Goal: Information Seeking & Learning: Learn about a topic

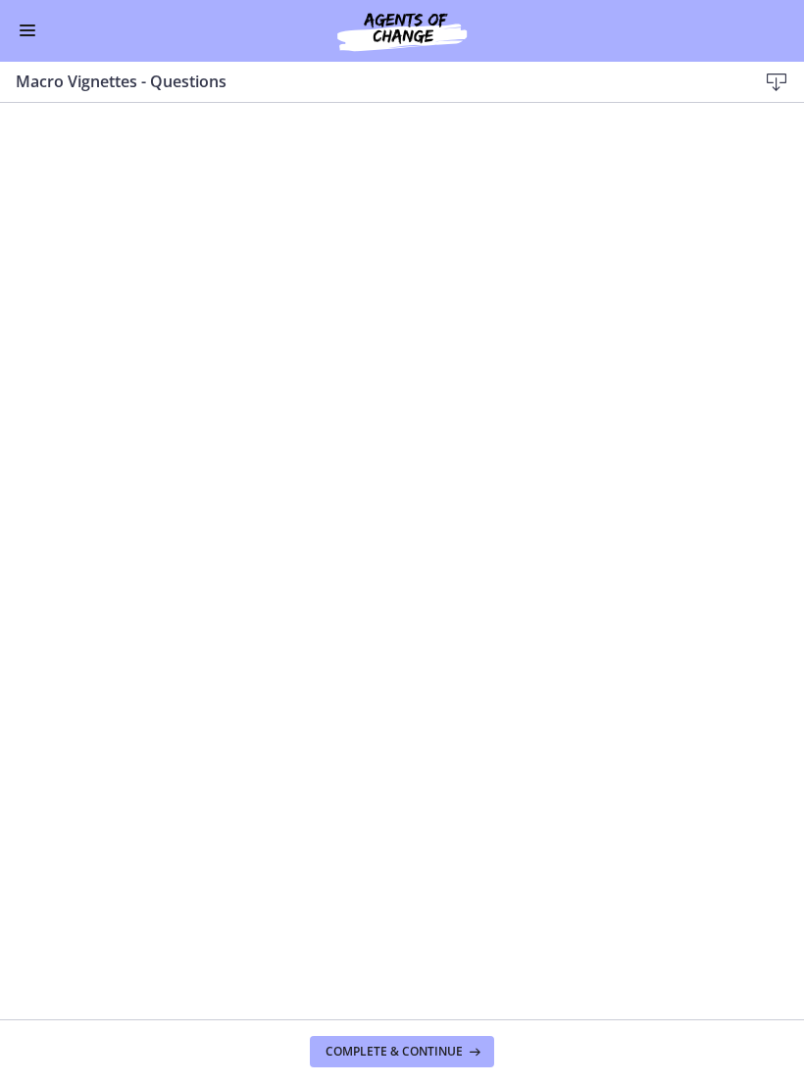
scroll to position [1577, 0]
click at [30, 26] on button "Enable menu" at bounding box center [28, 32] width 24 height 24
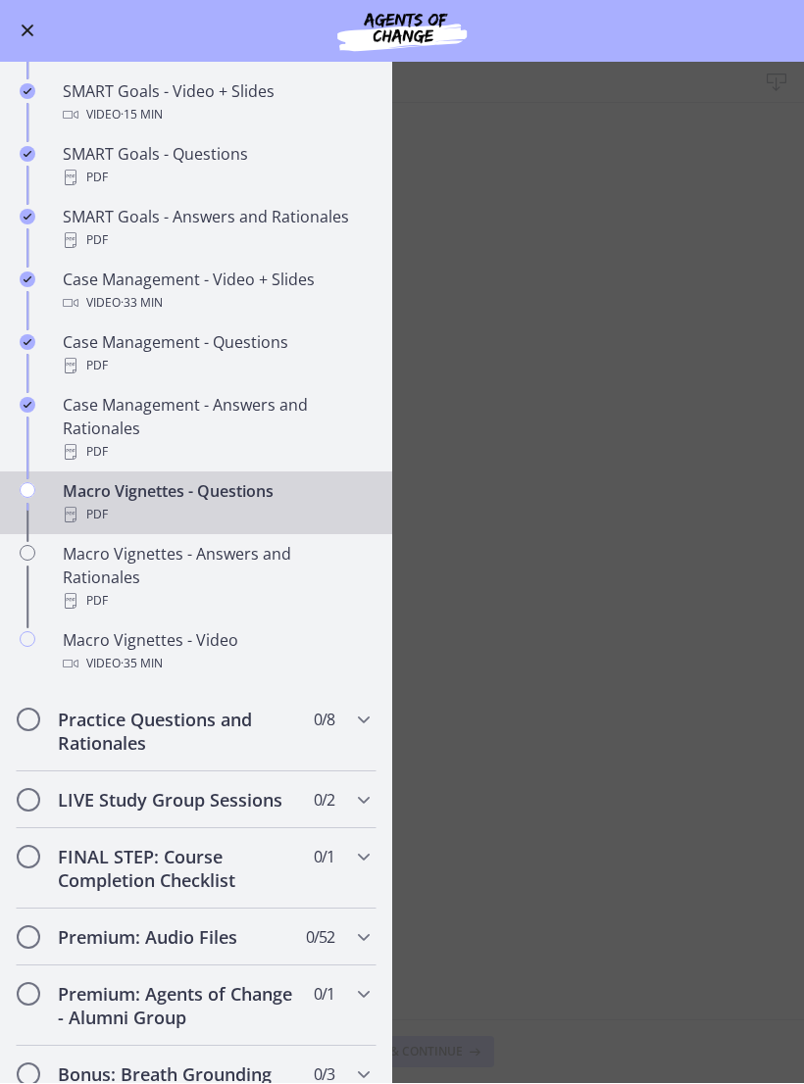
click at [614, 464] on main "Macro Vignettes - Questions Download Enable fullscreen Complete & continue" at bounding box center [402, 573] width 804 height 1021
click at [32, 31] on button "Enable menu" at bounding box center [28, 32] width 24 height 24
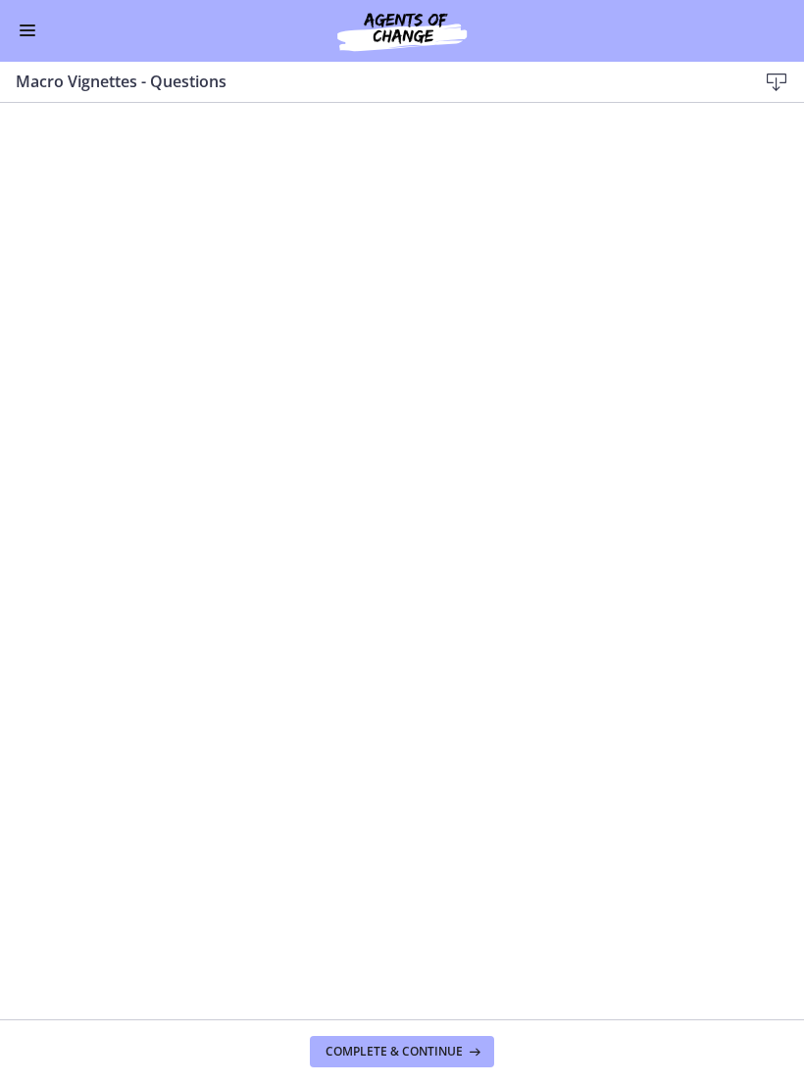
click at [32, 38] on button "Enable menu" at bounding box center [28, 32] width 24 height 24
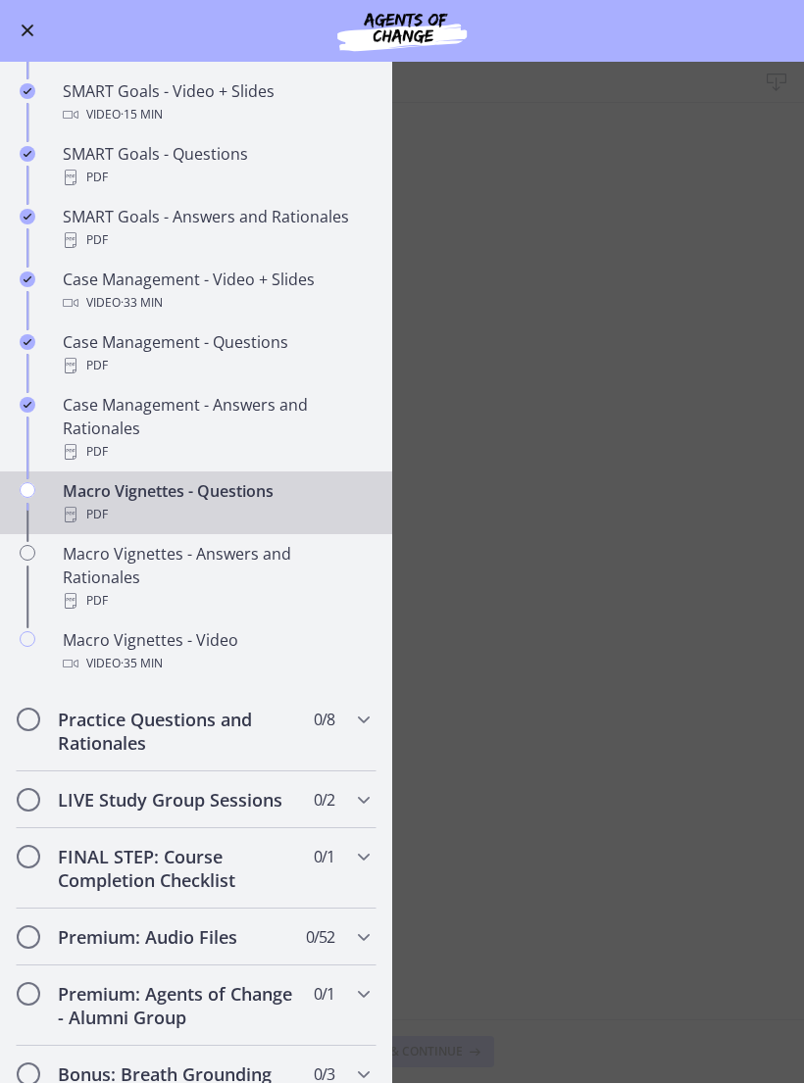
click at [242, 552] on div "Macro Vignettes - Answers and Rationales PDF" at bounding box center [216, 578] width 306 height 71
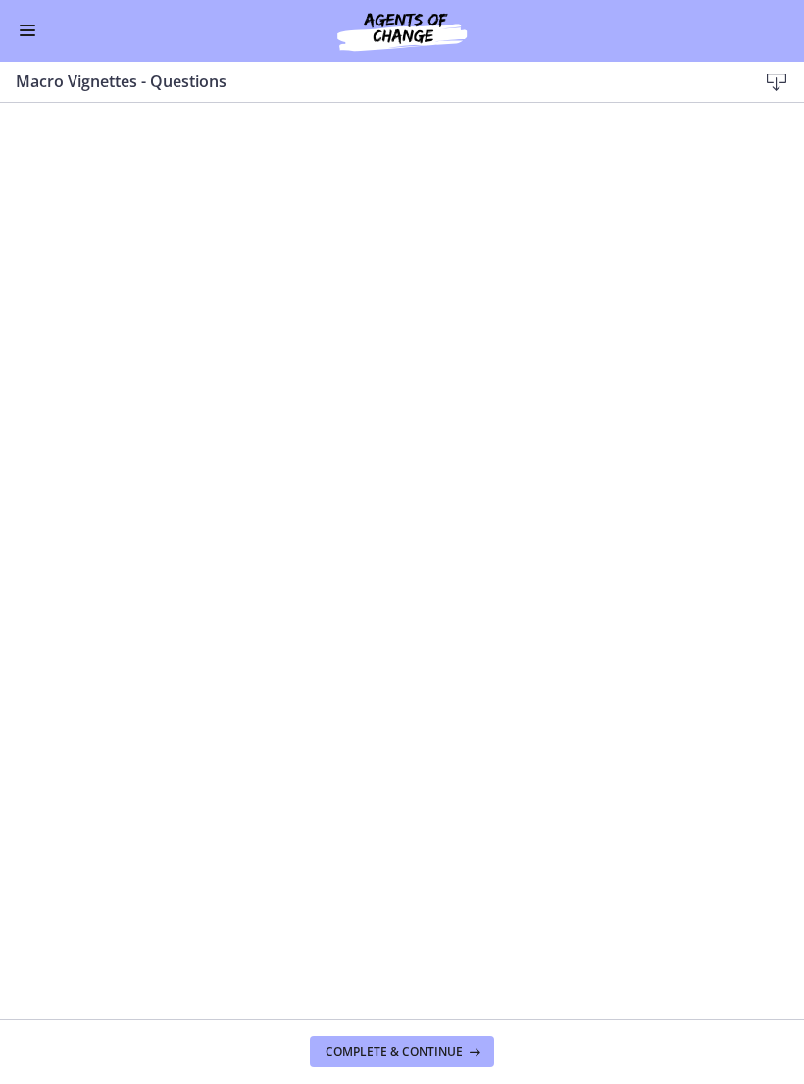
click at [37, 30] on button "Enable menu" at bounding box center [28, 32] width 24 height 24
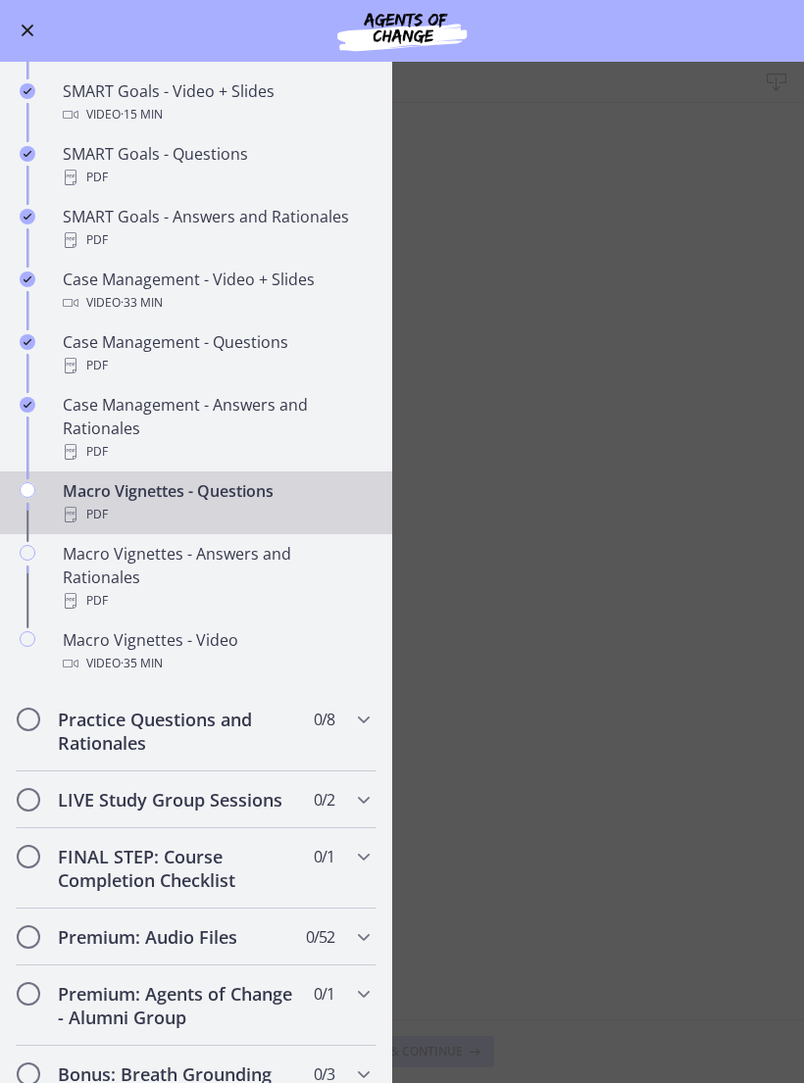
click at [479, 560] on main "Macro Vignettes - Questions Download Enable fullscreen Complete & continue" at bounding box center [402, 573] width 804 height 1021
click at [127, 590] on div "PDF" at bounding box center [216, 602] width 306 height 24
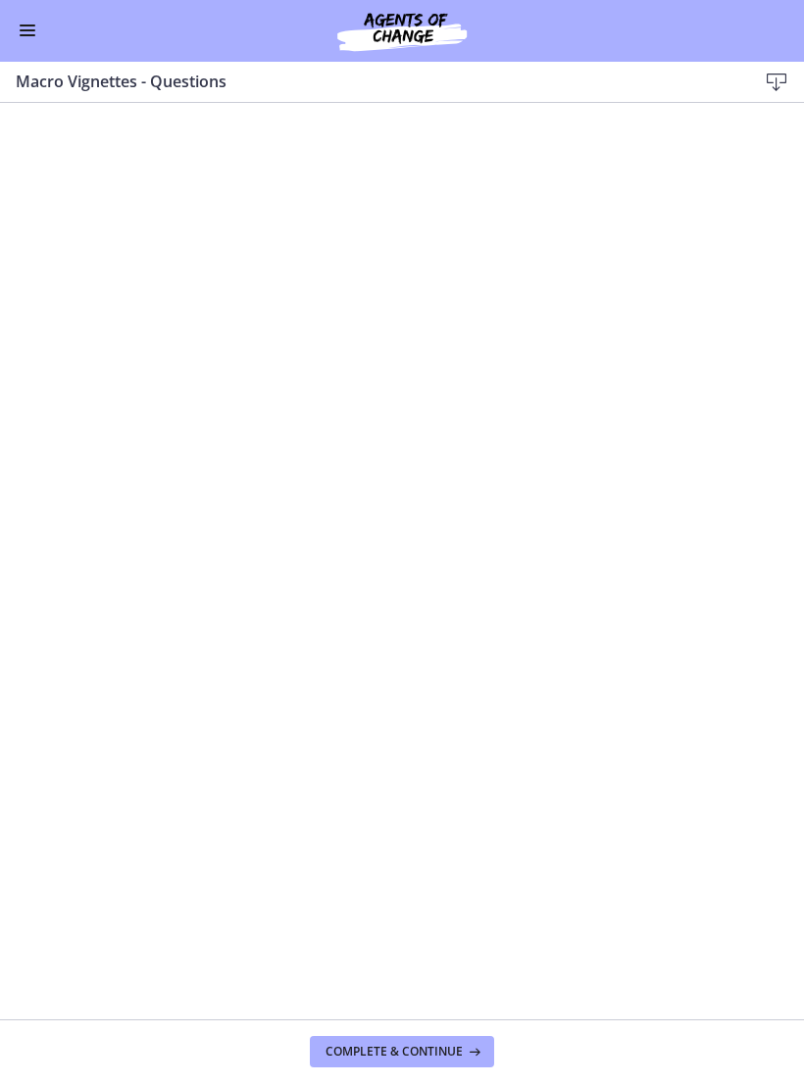
click at [31, 35] on span "Enable menu" at bounding box center [28, 36] width 16 height 2
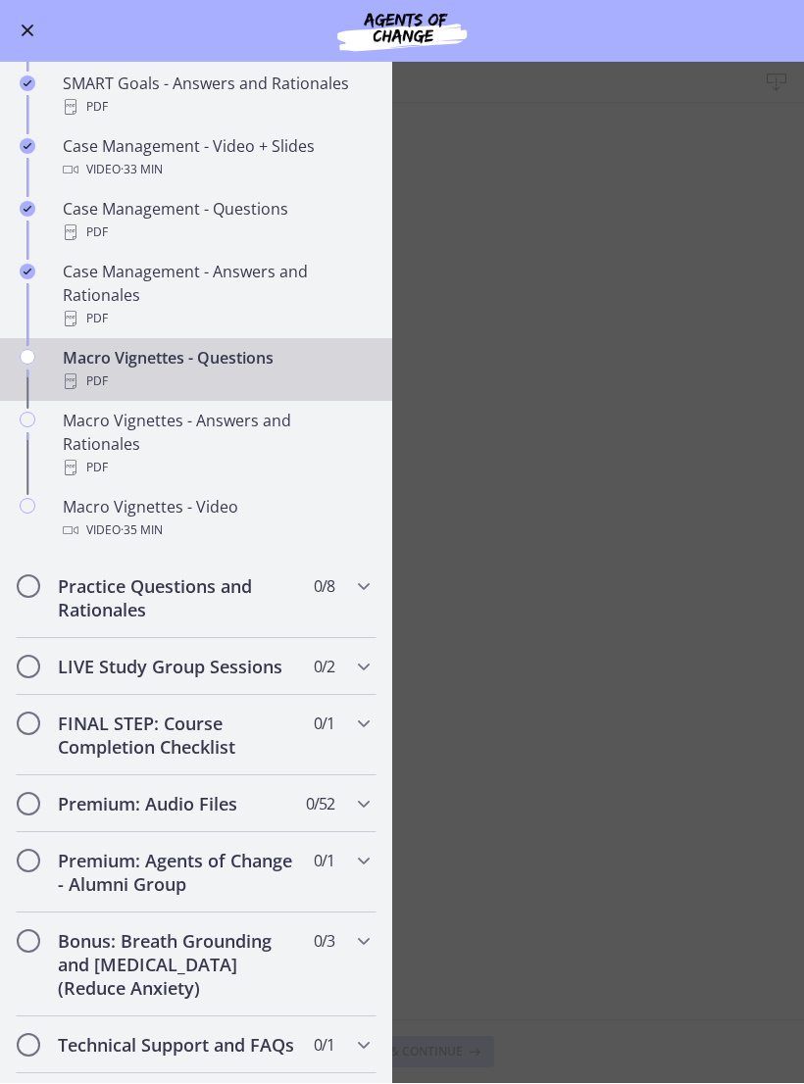
scroll to position [1711, 0]
click at [123, 429] on div "Macro Vignettes - Answers and Rationales PDF" at bounding box center [216, 444] width 306 height 71
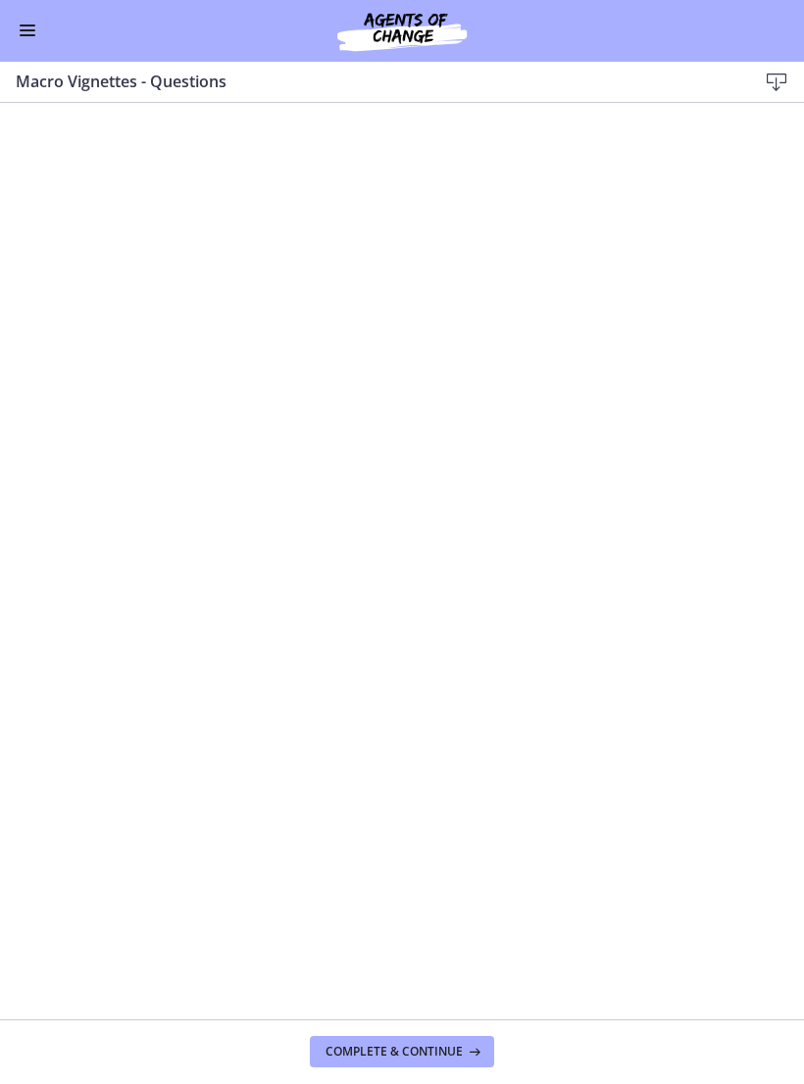
click at [38, 26] on button "Enable menu" at bounding box center [28, 32] width 24 height 24
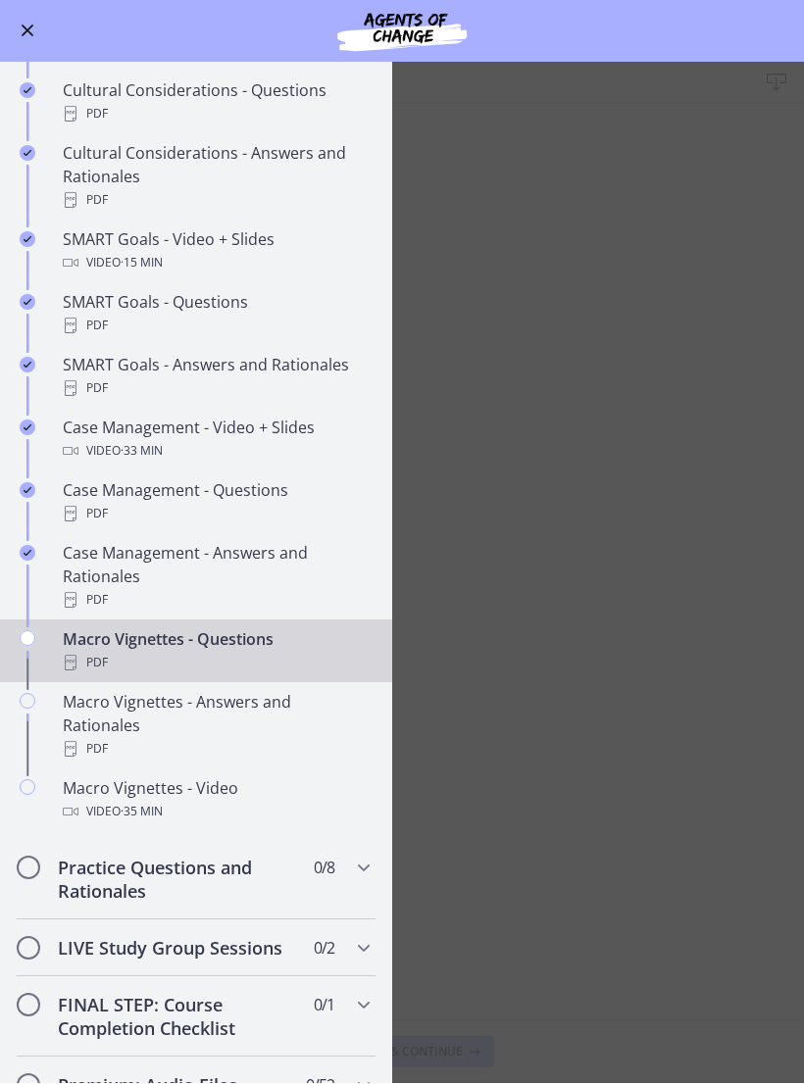
scroll to position [1435, 0]
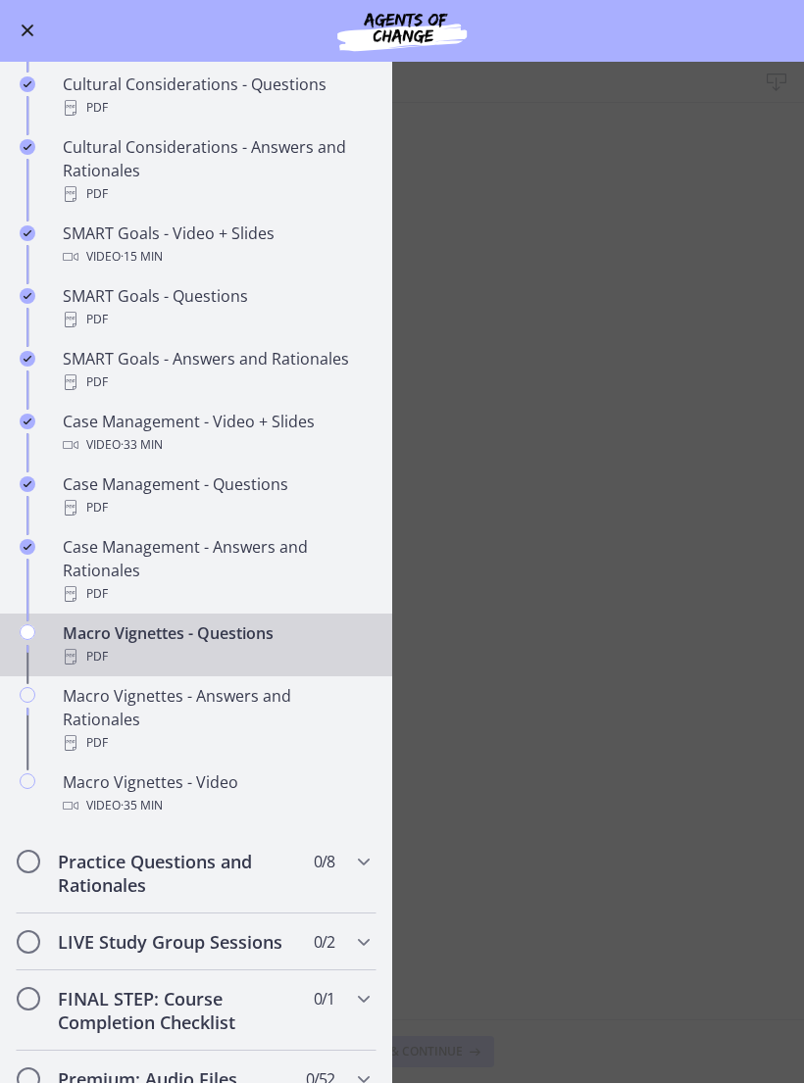
click at [140, 732] on div "PDF" at bounding box center [216, 744] width 306 height 24
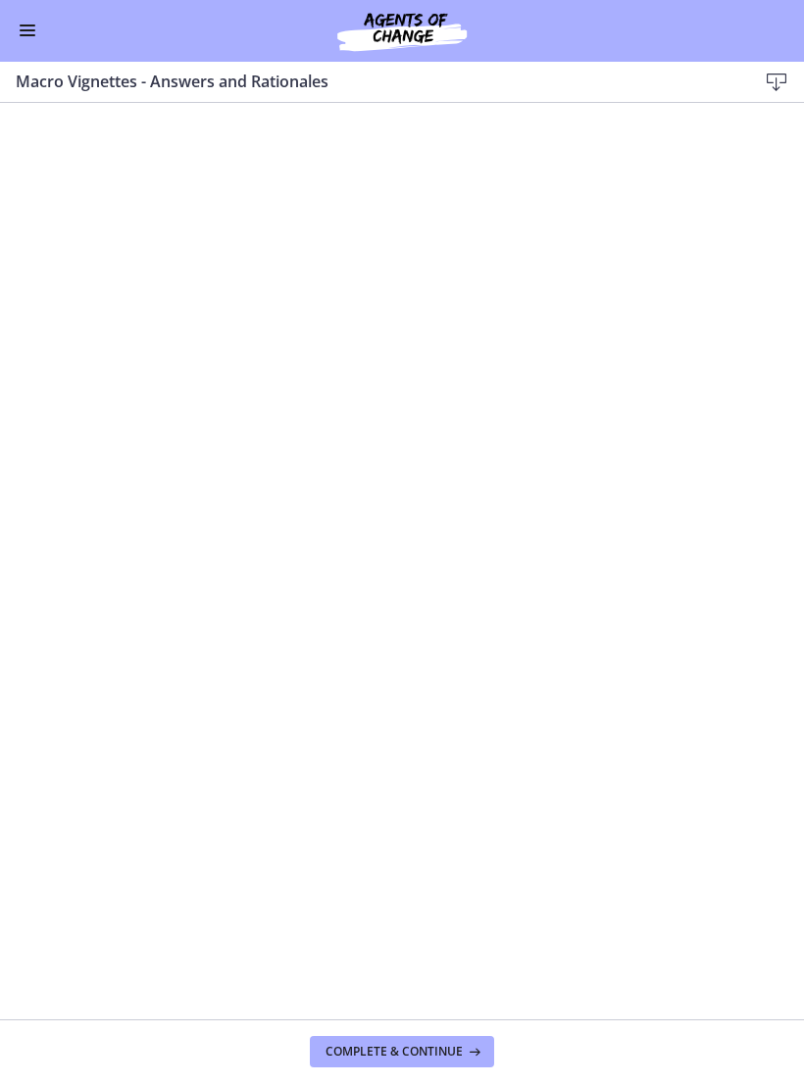
click at [30, 31] on button "Enable menu" at bounding box center [28, 32] width 24 height 24
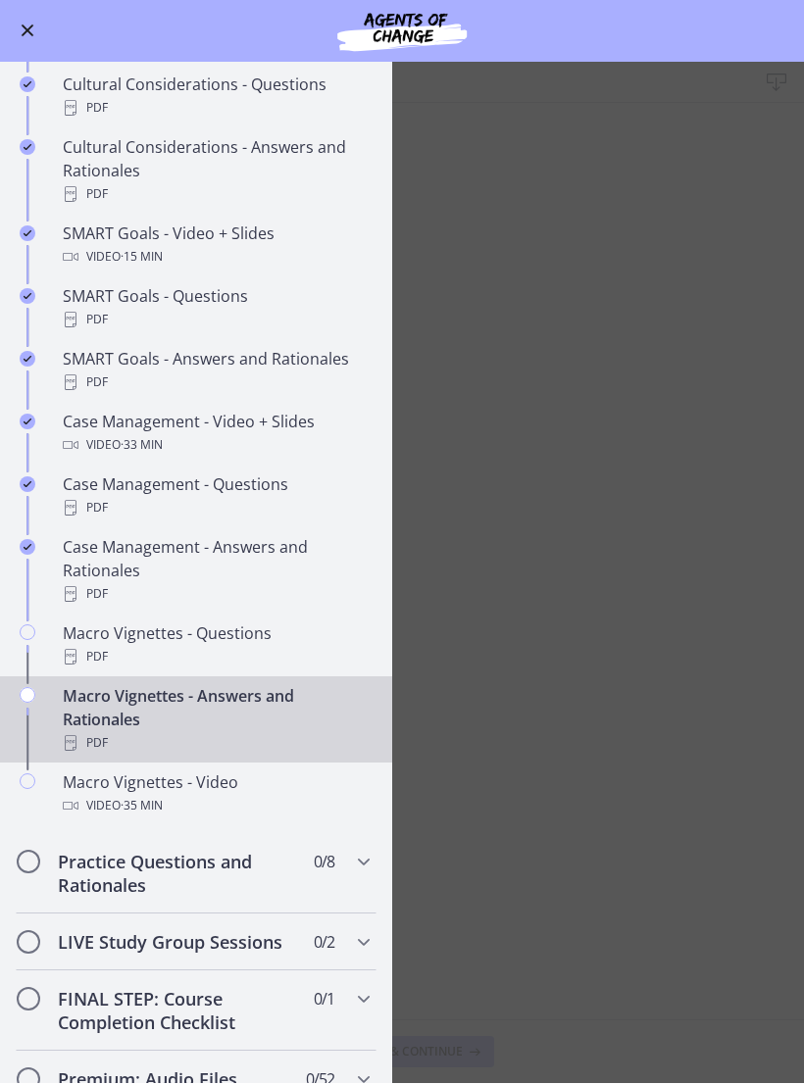
click at [169, 632] on div "Macro Vignettes - Questions PDF" at bounding box center [216, 645] width 306 height 47
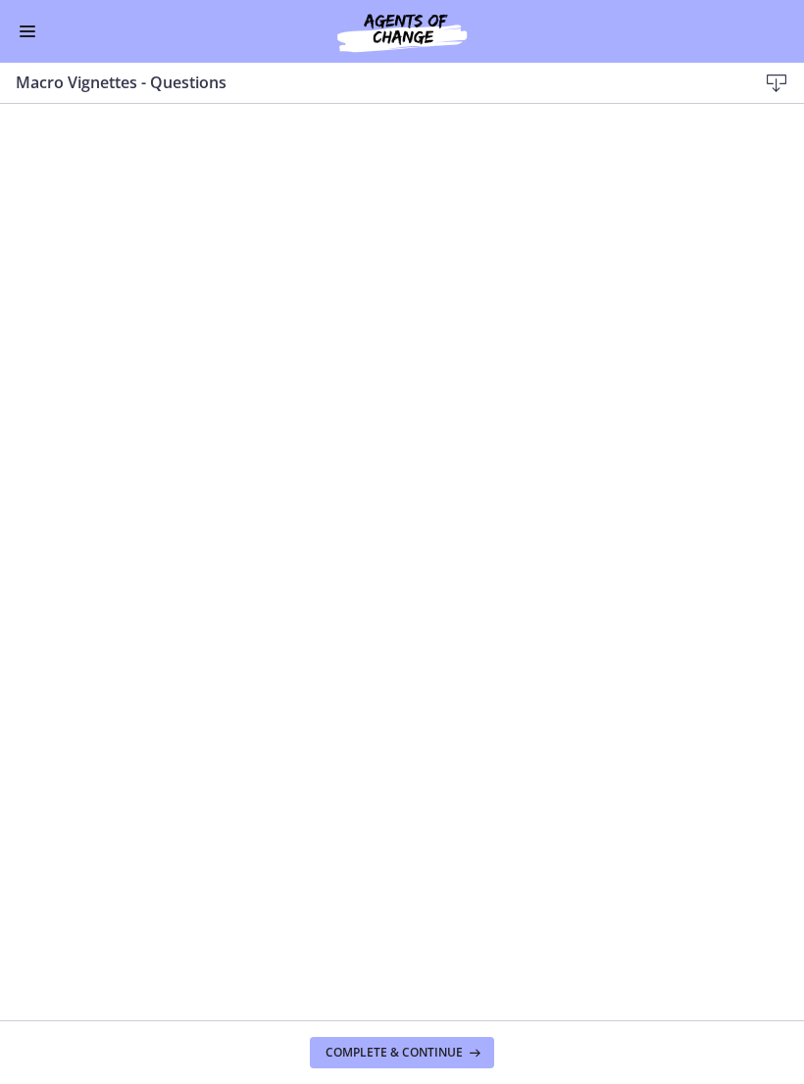
click at [37, 27] on button "Enable menu" at bounding box center [28, 32] width 24 height 24
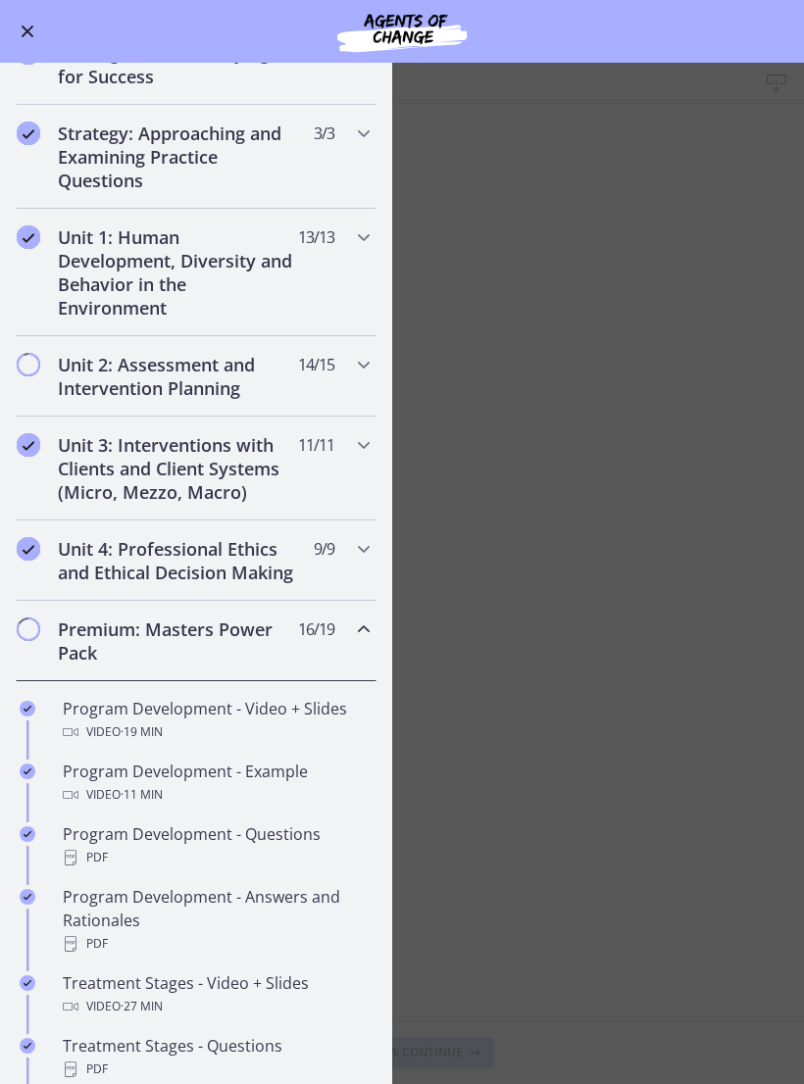
scroll to position [280, 0]
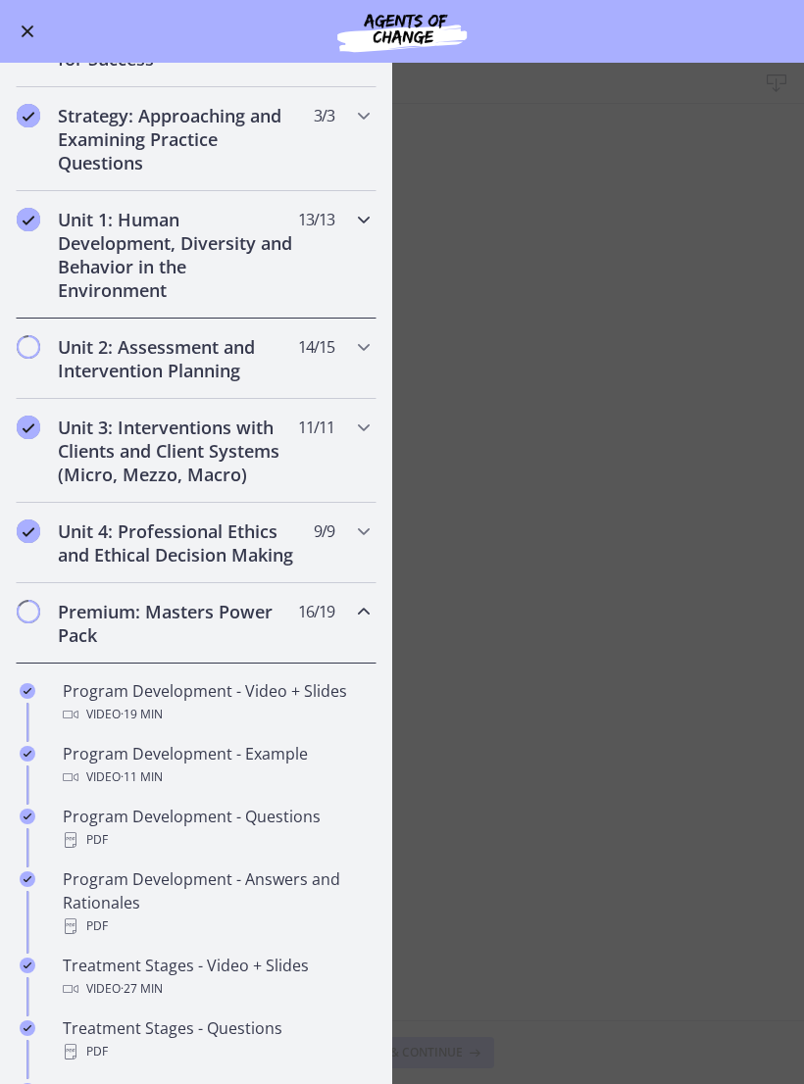
click at [362, 218] on icon "Chapters" at bounding box center [364, 220] width 24 height 24
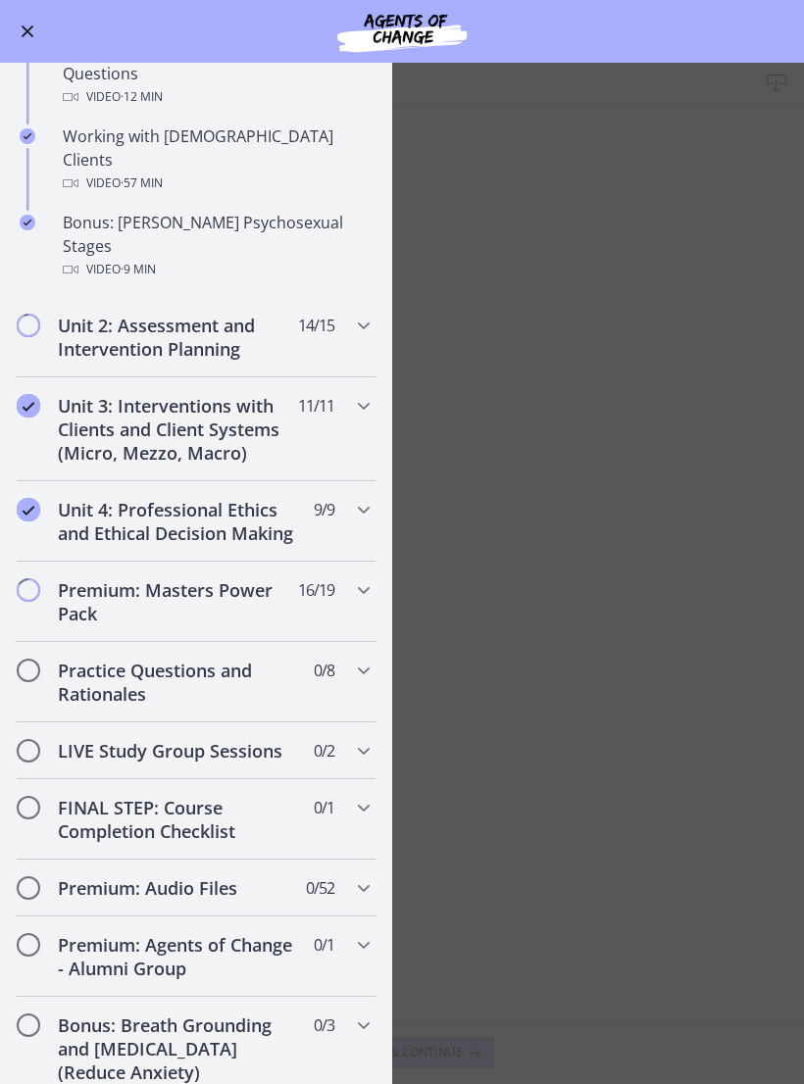
scroll to position [1296, 0]
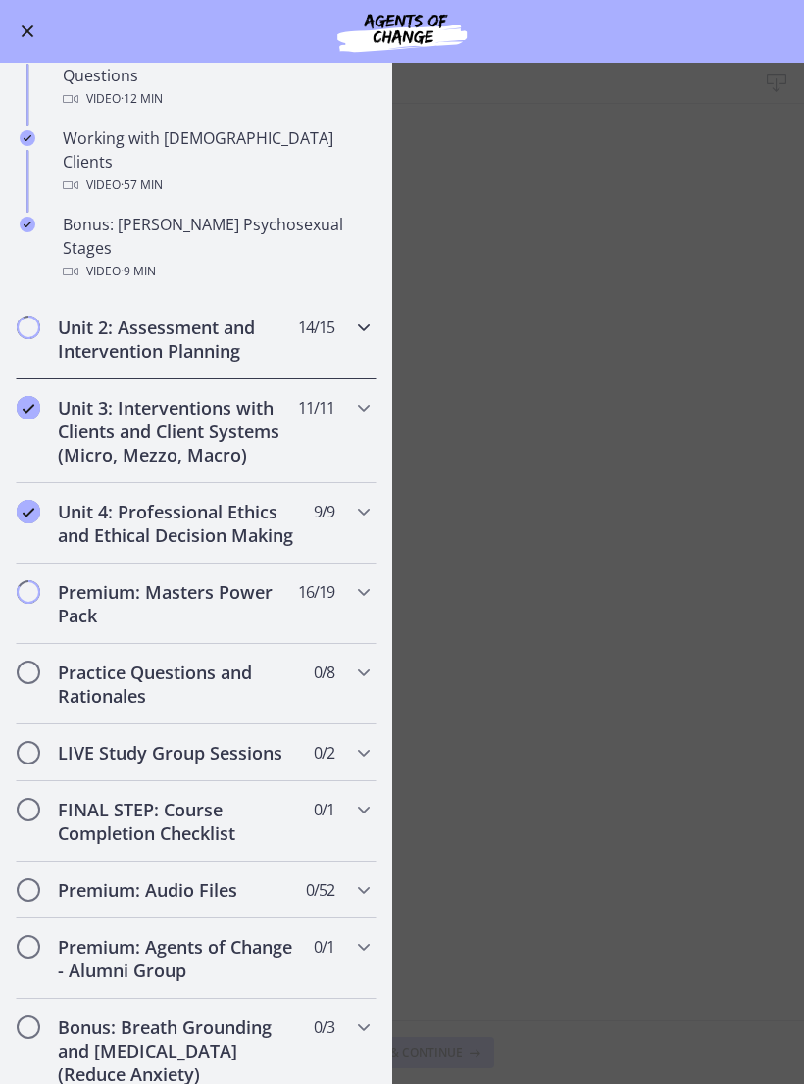
click at [334, 299] on div "Unit 2: Assessment and Intervention Planning 14 / 15 Completed" at bounding box center [196, 339] width 361 height 80
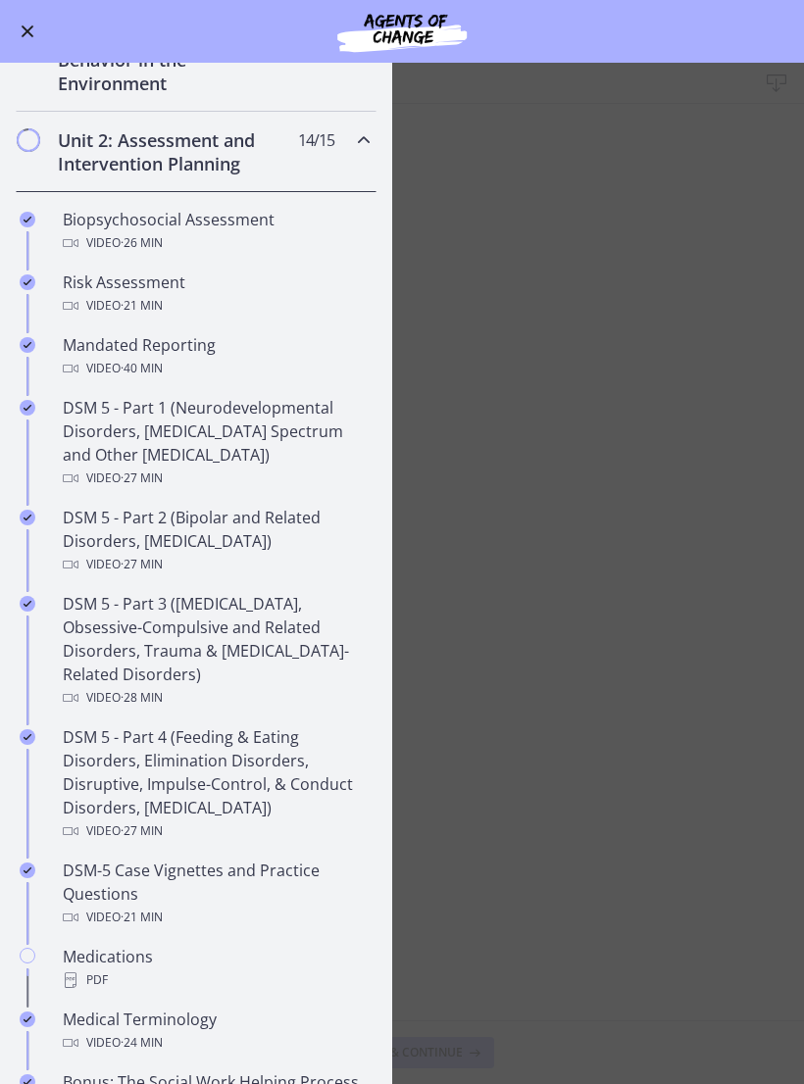
scroll to position [486, 0]
click at [354, 137] on icon "Chapters" at bounding box center [364, 141] width 24 height 24
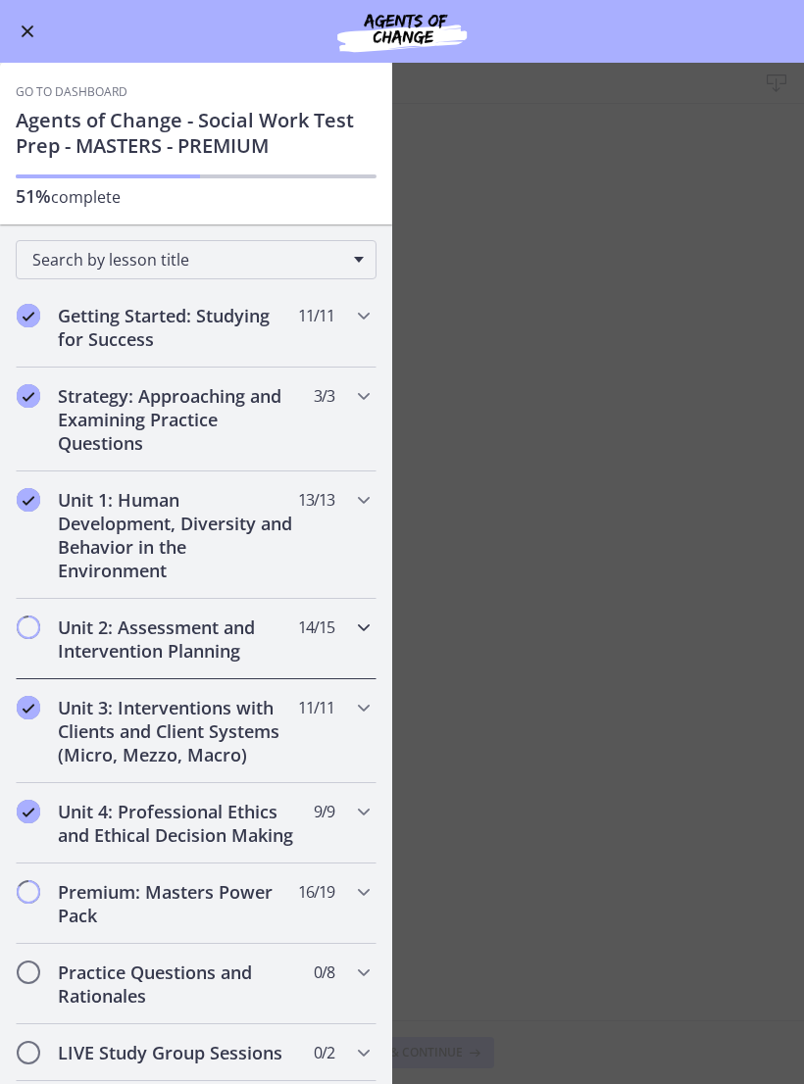
scroll to position [0, 0]
click at [34, 15] on div "Go to Dashboard" at bounding box center [402, 31] width 804 height 63
click at [37, 20] on button "Enable menu" at bounding box center [28, 32] width 24 height 24
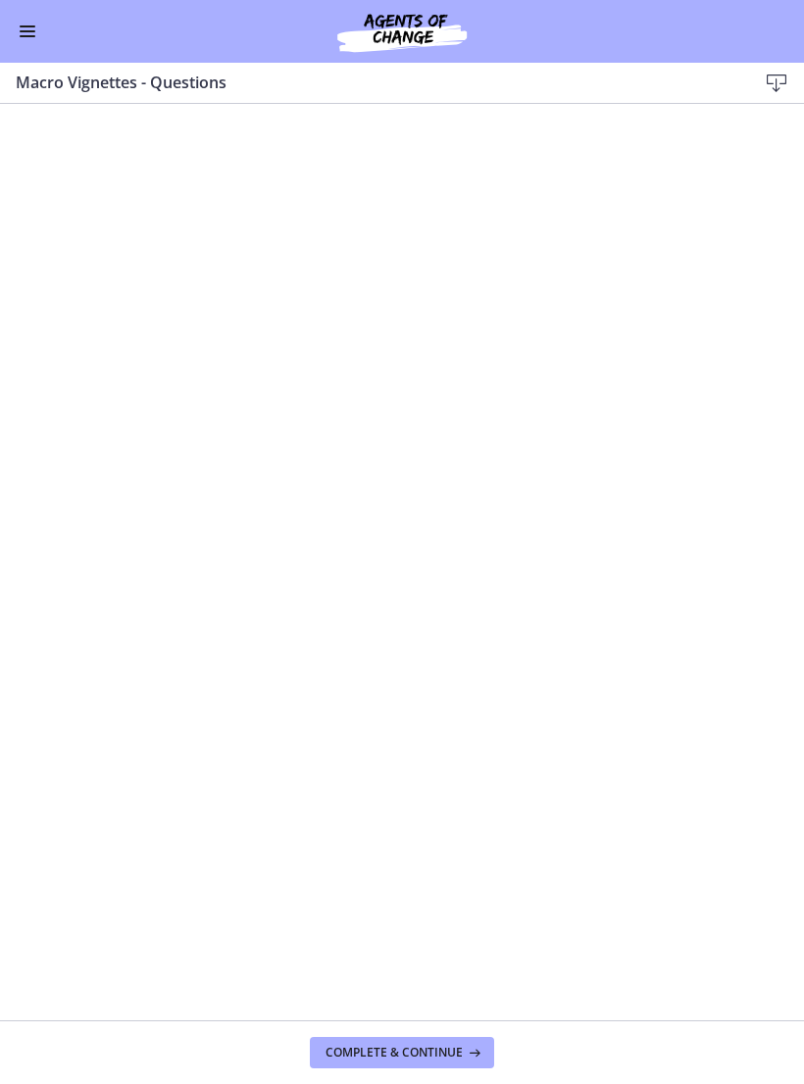
click at [37, 37] on button "Enable menu" at bounding box center [28, 32] width 24 height 24
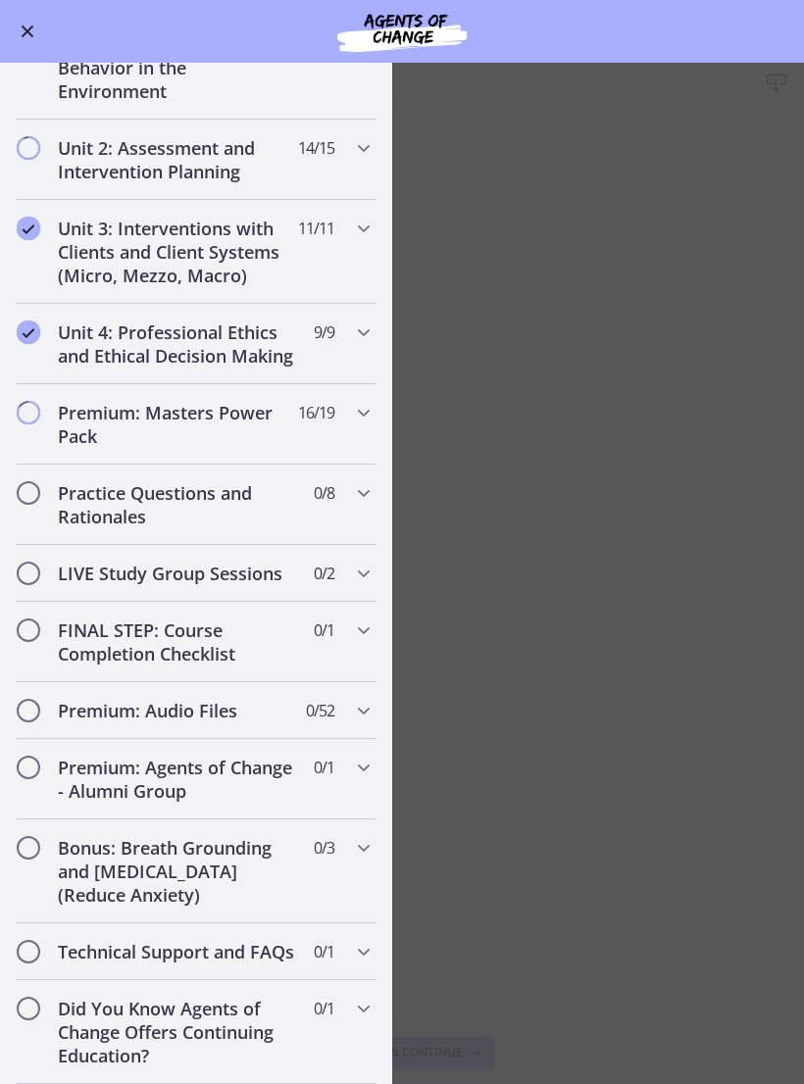
scroll to position [479, 0]
click at [136, 427] on h2 "Premium: Masters Power Pack" at bounding box center [177, 424] width 239 height 47
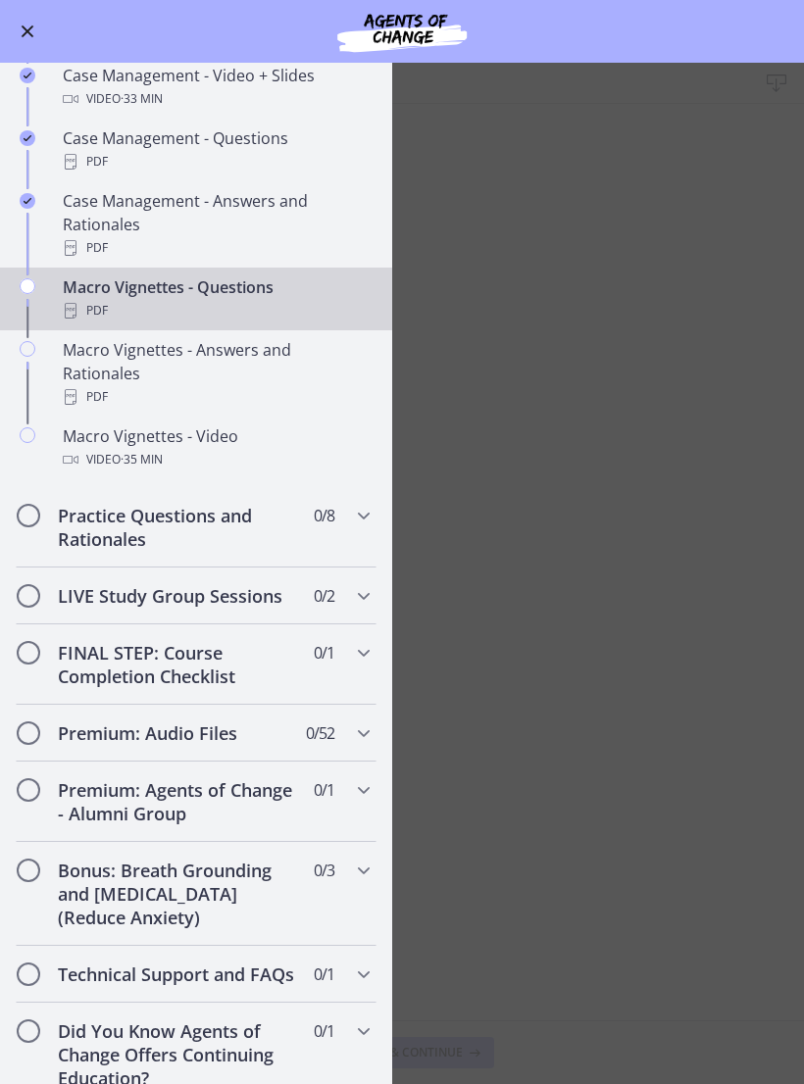
scroll to position [1781, 0]
click at [639, 321] on main "Macro Vignettes - Questions Download Enable fullscreen Complete & continue" at bounding box center [402, 573] width 804 height 1021
click at [11, 46] on div "Go to Dashboard" at bounding box center [402, 31] width 804 height 63
click at [23, 36] on span "Enable menu" at bounding box center [28, 31] width 13 height 13
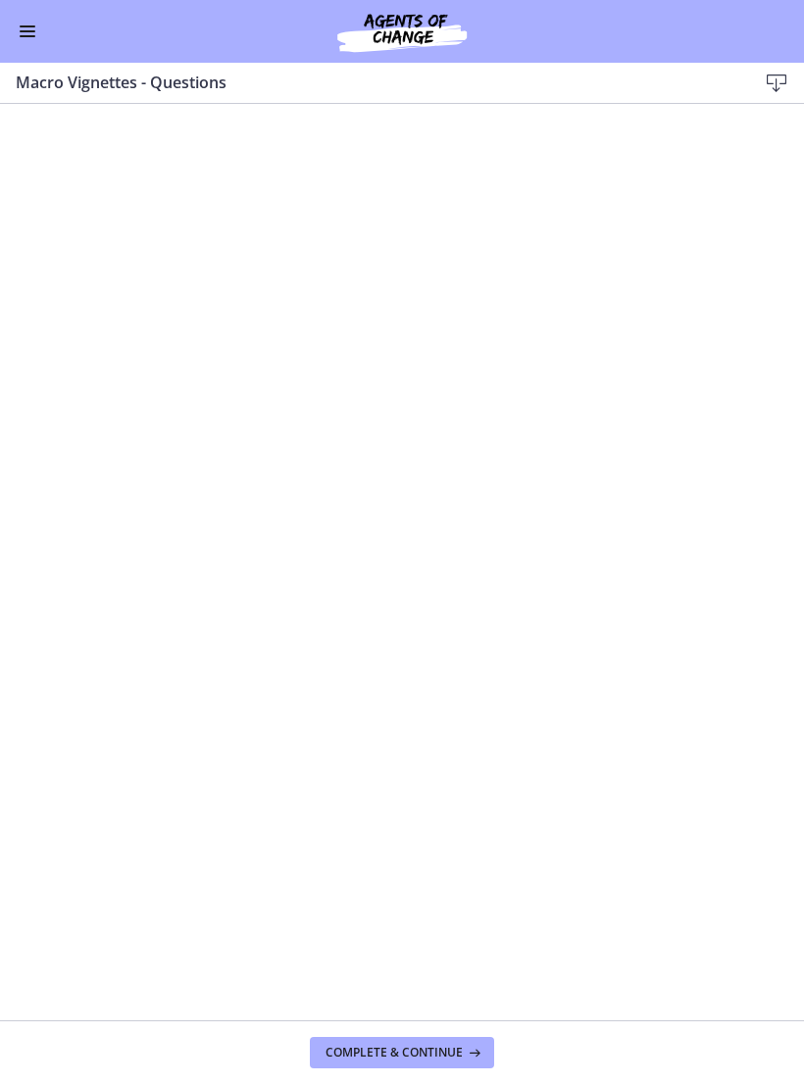
click at [448, 1064] on button "Complete & continue" at bounding box center [402, 1052] width 184 height 31
click at [436, 1053] on span "Complete & continue" at bounding box center [393, 1053] width 137 height 16
click at [580, 516] on div "Tap for sound @keyframes VOLUME_SMALL_WAVE_FLASH { 0% { opacity: 0; } 33% { opa…" at bounding box center [402, 543] width 804 height 364
click at [760, 682] on div at bounding box center [402, 559] width 804 height 397
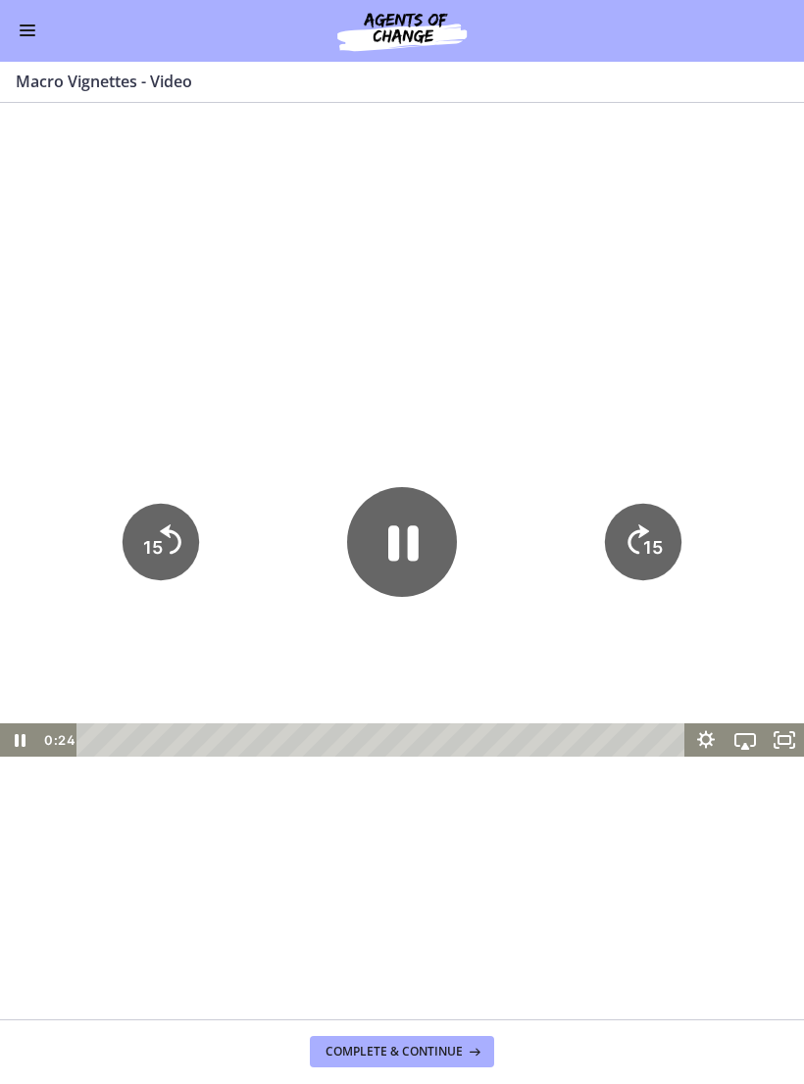
click at [780, 735] on icon "Fullscreen" at bounding box center [783, 739] width 39 height 33
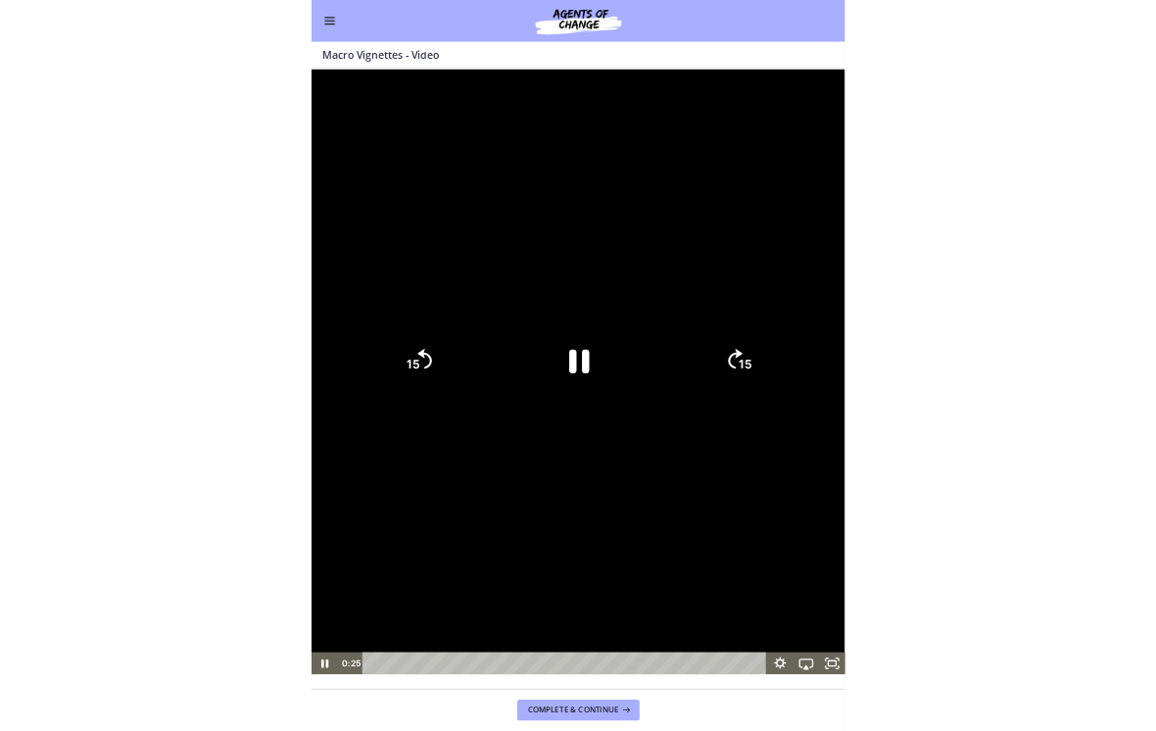
scroll to position [1756, 0]
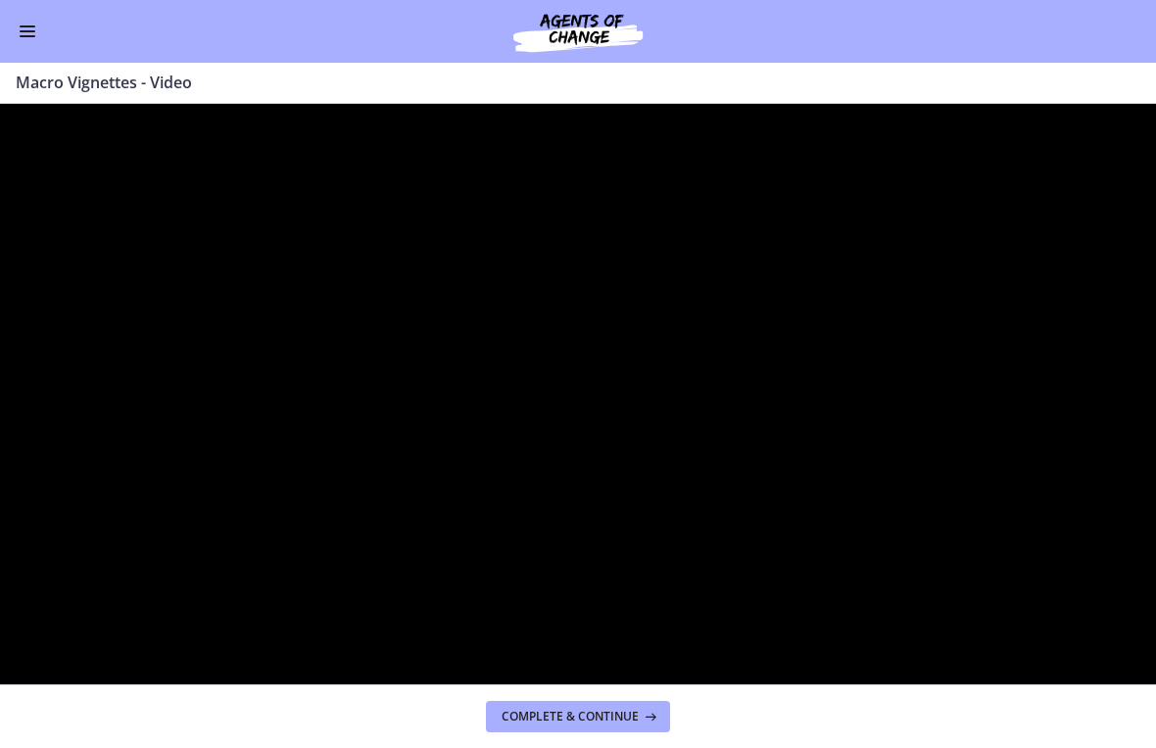
click at [255, 325] on div at bounding box center [578, 559] width 1156 height 911
click at [183, 278] on div at bounding box center [578, 559] width 1156 height 911
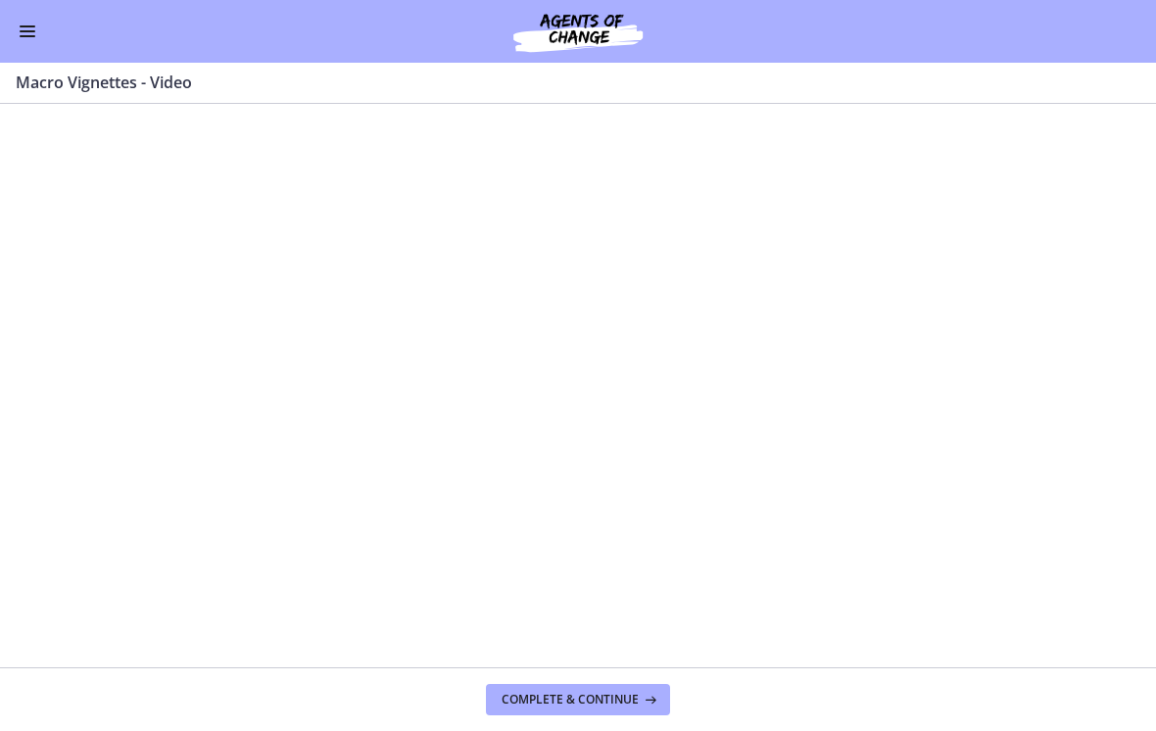
click at [195, 210] on div "**********" at bounding box center [578, 559] width 1156 height 911
click at [51, 36] on div "Go to Dashboard" at bounding box center [578, 31] width 1156 height 63
click at [48, 25] on div "Go to Dashboard" at bounding box center [578, 31] width 1156 height 63
click at [36, 37] on button "Enable menu" at bounding box center [28, 32] width 24 height 24
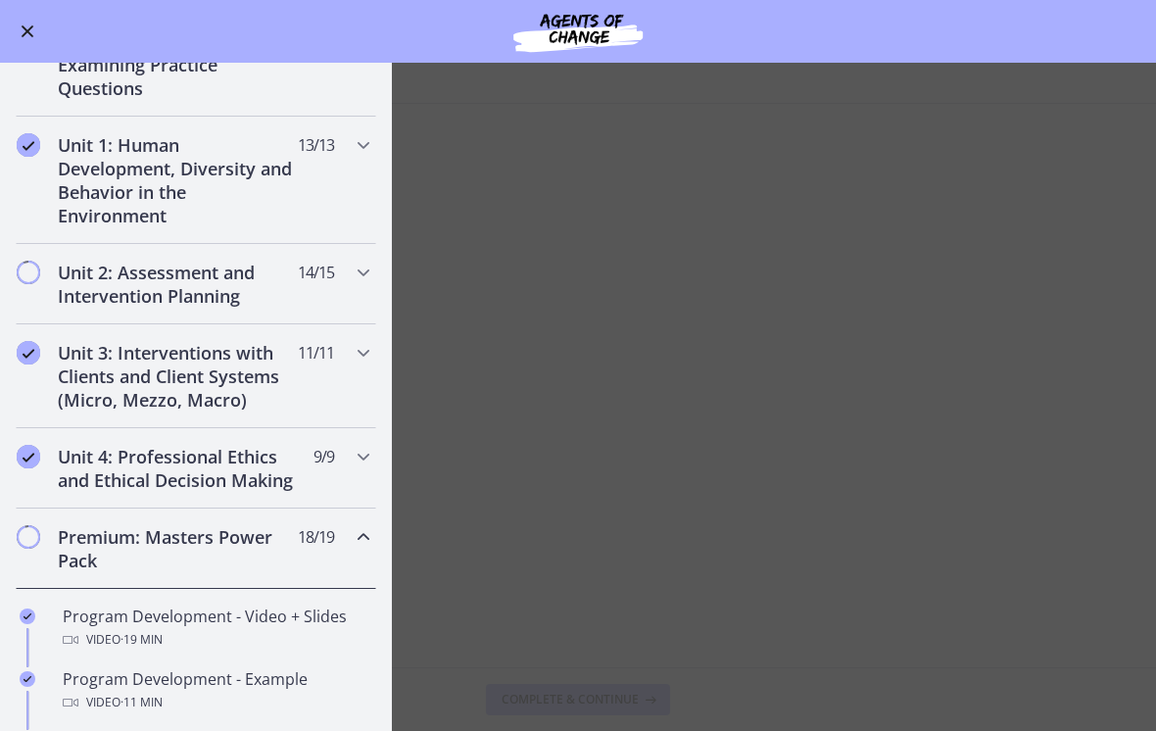
scroll to position [339, 0]
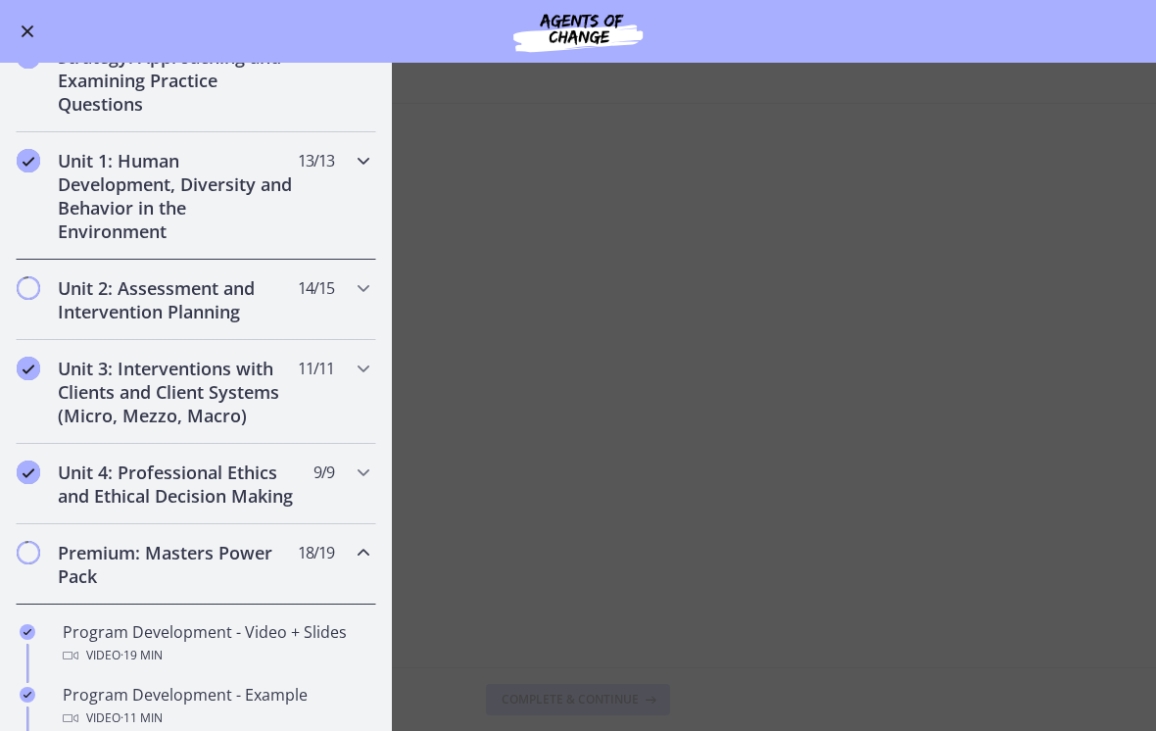
click at [342, 161] on div "Unit 1: Human Development, Diversity and Behavior in the Environment 13 / 13 Co…" at bounding box center [196, 195] width 361 height 127
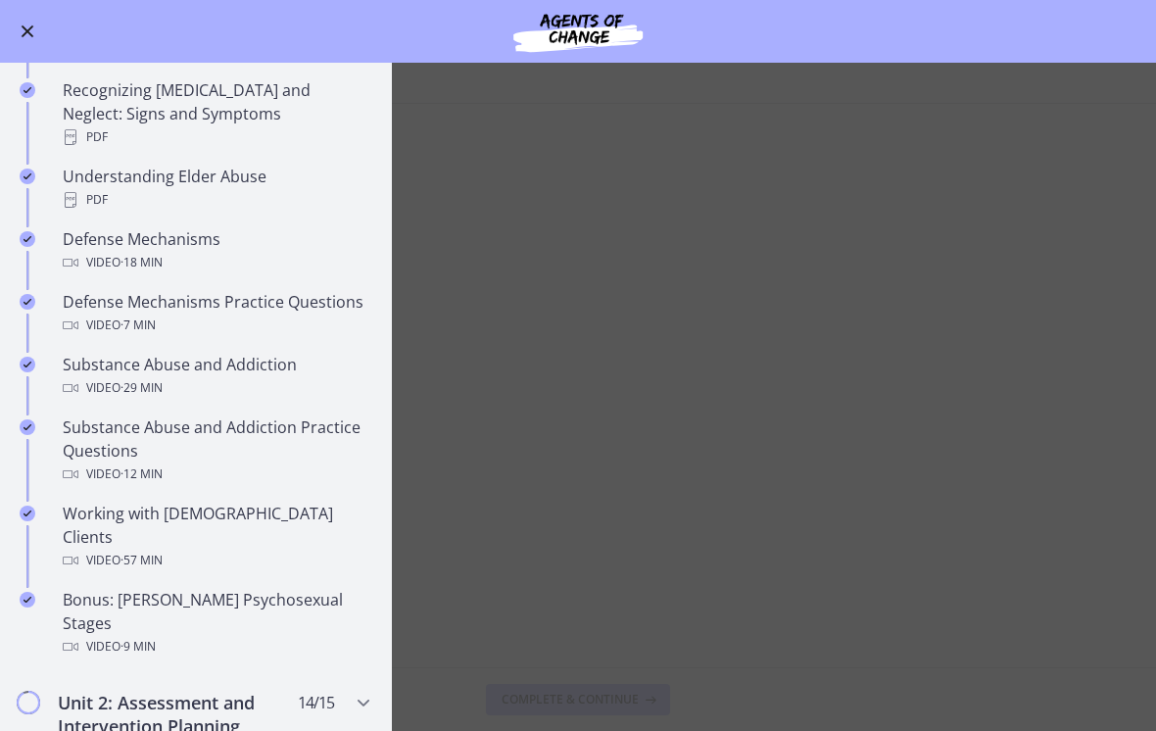
scroll to position [926, 0]
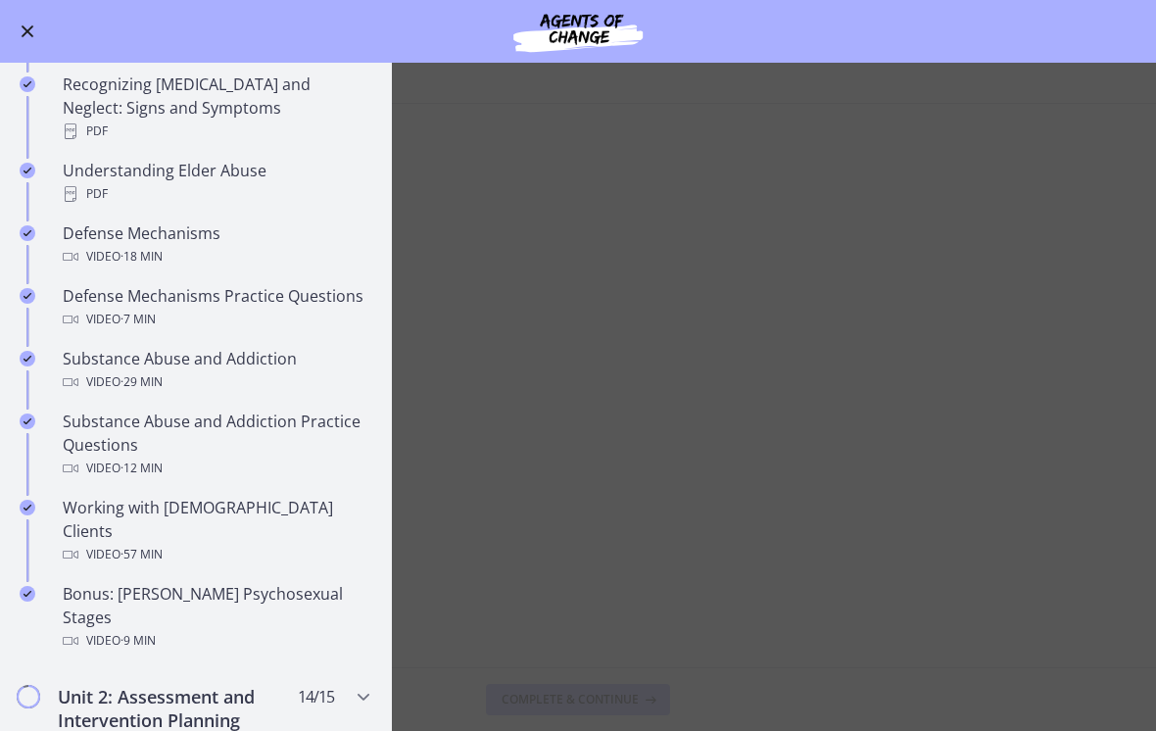
click at [499, 294] on main "Macro Vignettes - Video Enable fullscreen Complete & continue" at bounding box center [578, 397] width 1156 height 668
click at [54, 30] on div "Go to Dashboard" at bounding box center [578, 31] width 1156 height 63
click at [58, 31] on div "Go to Dashboard" at bounding box center [578, 31] width 1156 height 63
click at [59, 21] on div "Go to Dashboard" at bounding box center [578, 31] width 1156 height 63
click at [52, 21] on div "Go to Dashboard" at bounding box center [578, 31] width 1156 height 63
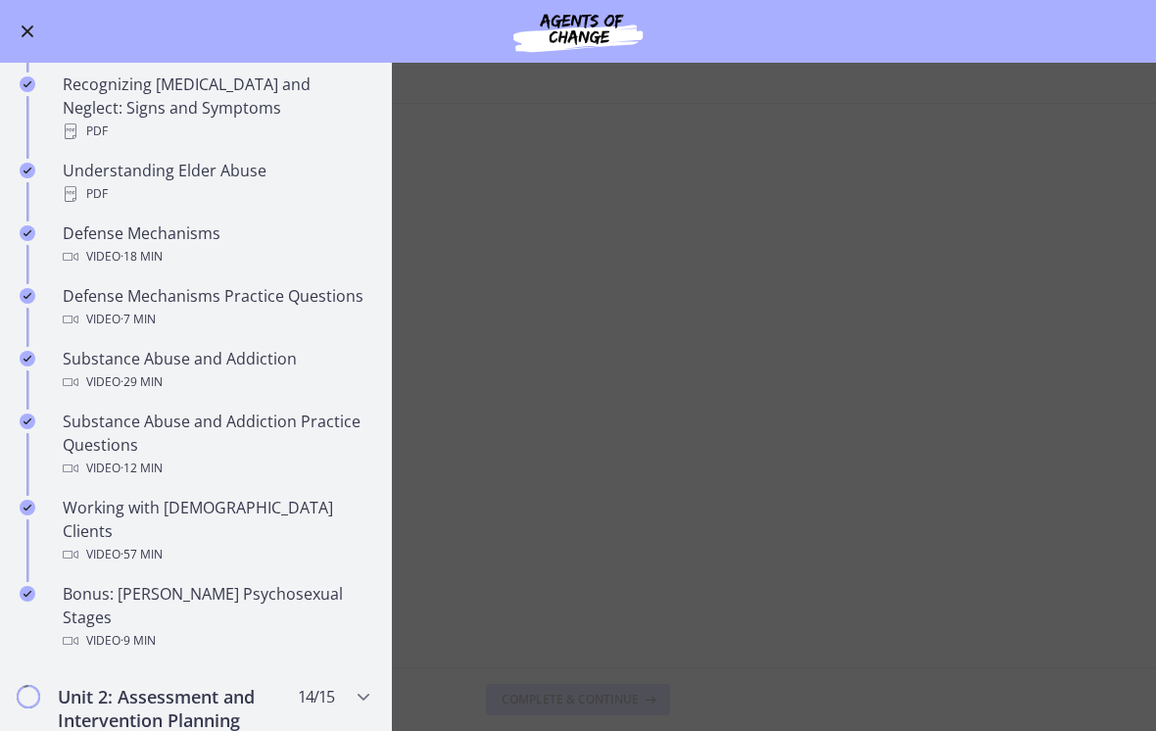
click at [62, 25] on div "Go to Dashboard" at bounding box center [578, 31] width 1156 height 63
click at [38, 25] on button "Enable menu" at bounding box center [28, 32] width 24 height 24
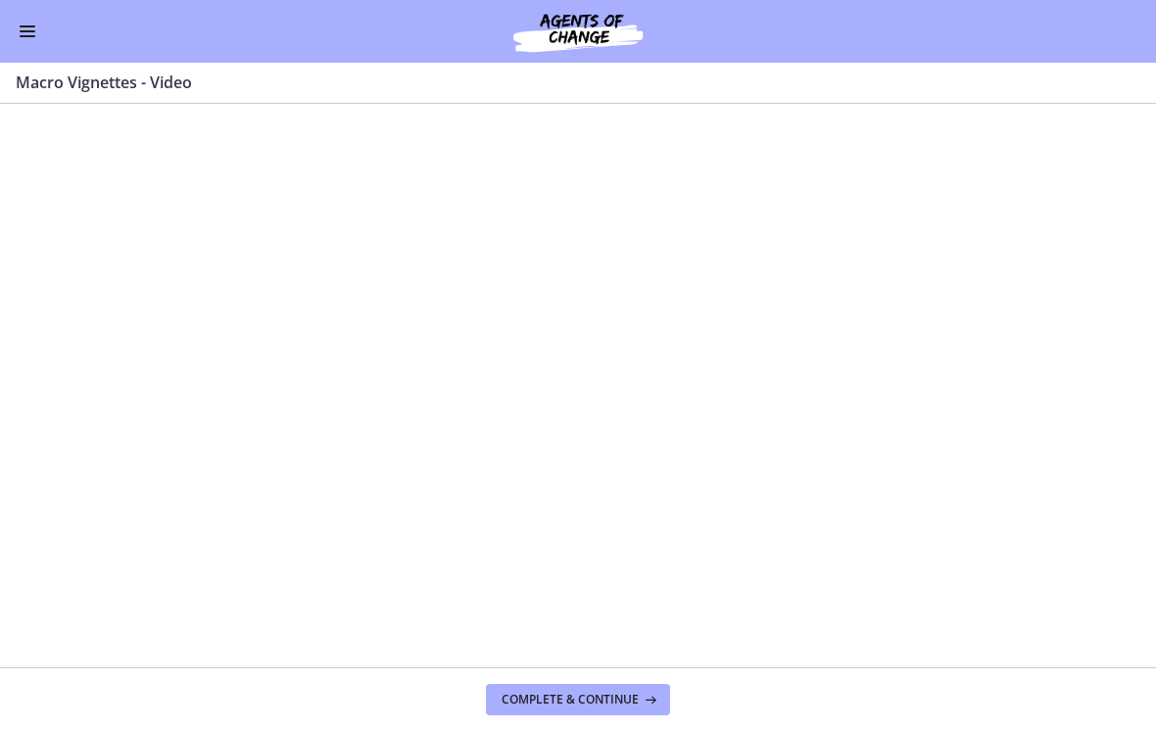
scroll to position [354, 0]
click at [36, 35] on button "Enable menu" at bounding box center [28, 32] width 24 height 24
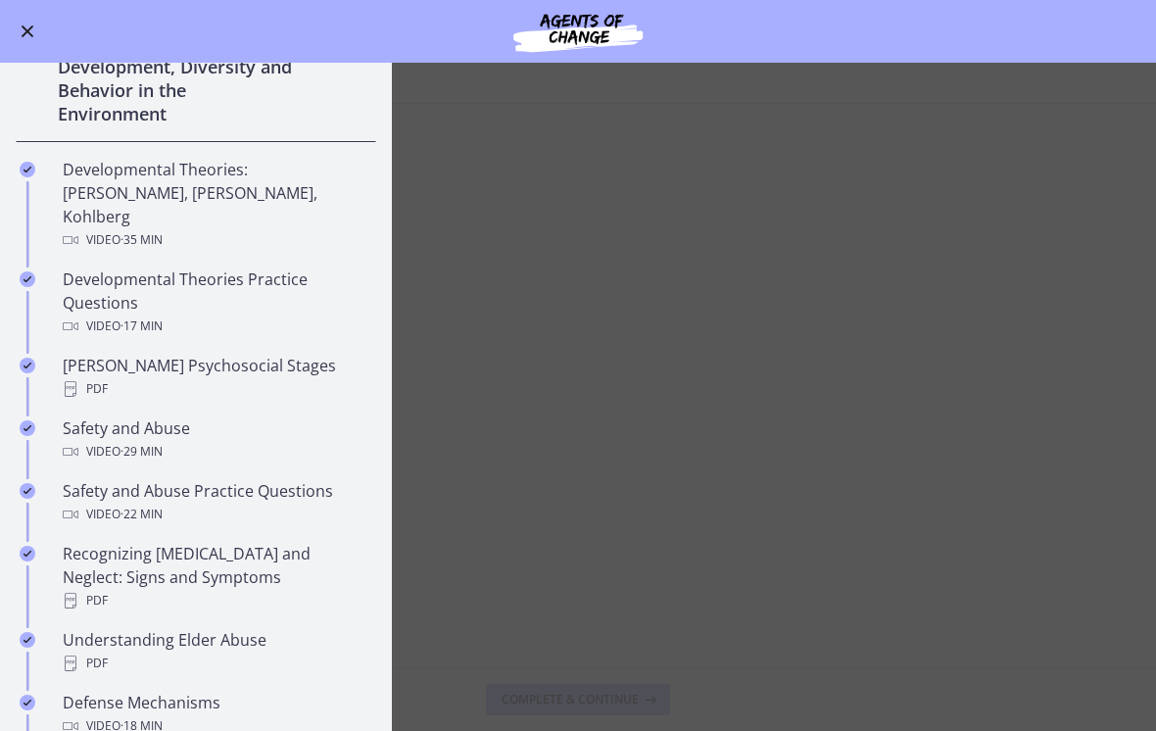
scroll to position [385, 0]
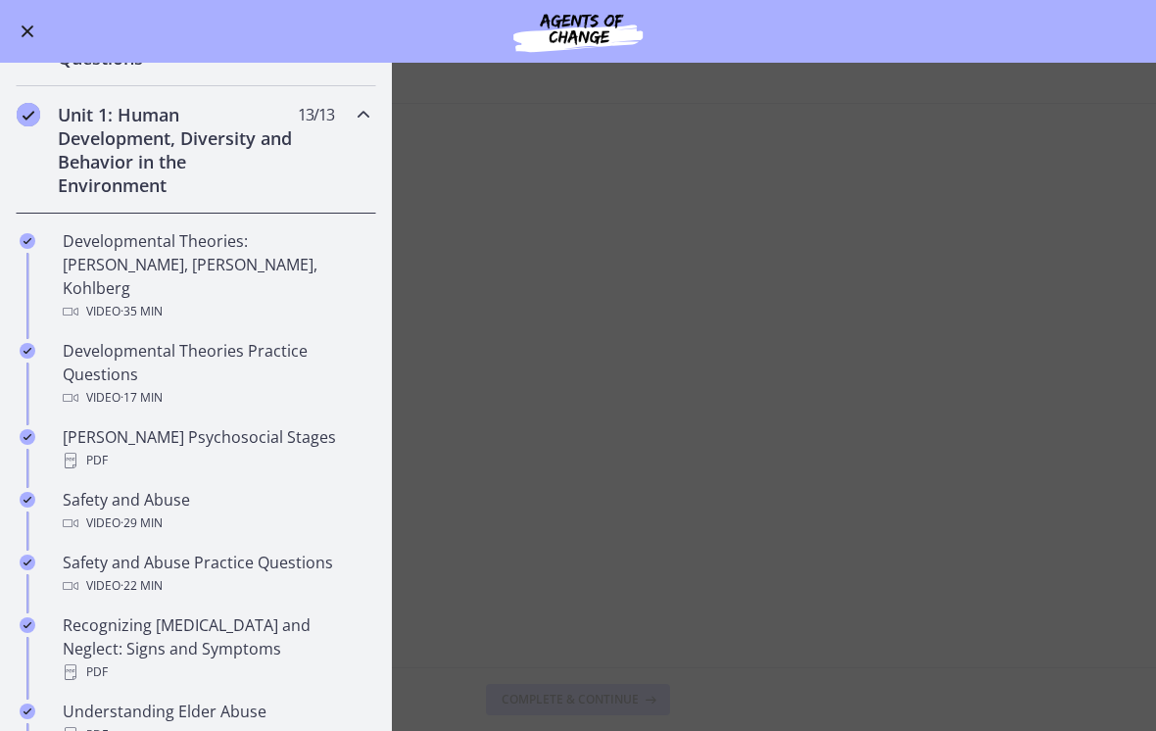
click at [367, 125] on icon "Chapters" at bounding box center [364, 115] width 24 height 24
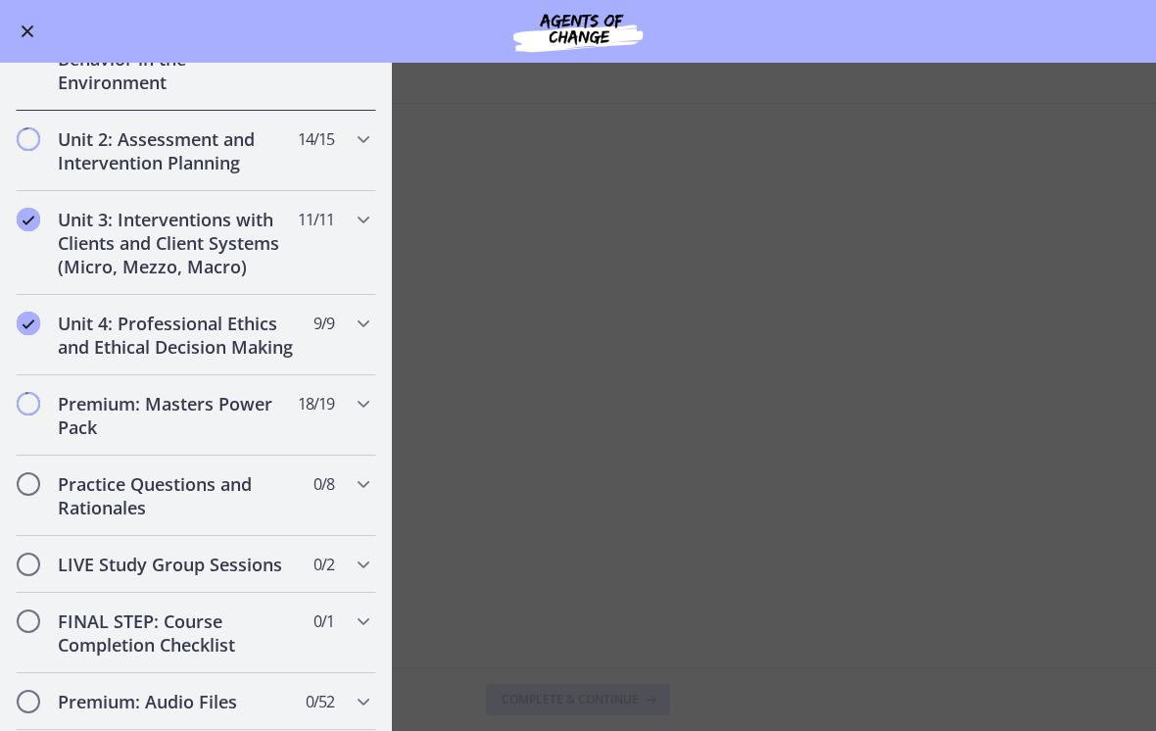
scroll to position [489, 0]
click at [360, 131] on icon "Chapters" at bounding box center [364, 138] width 24 height 24
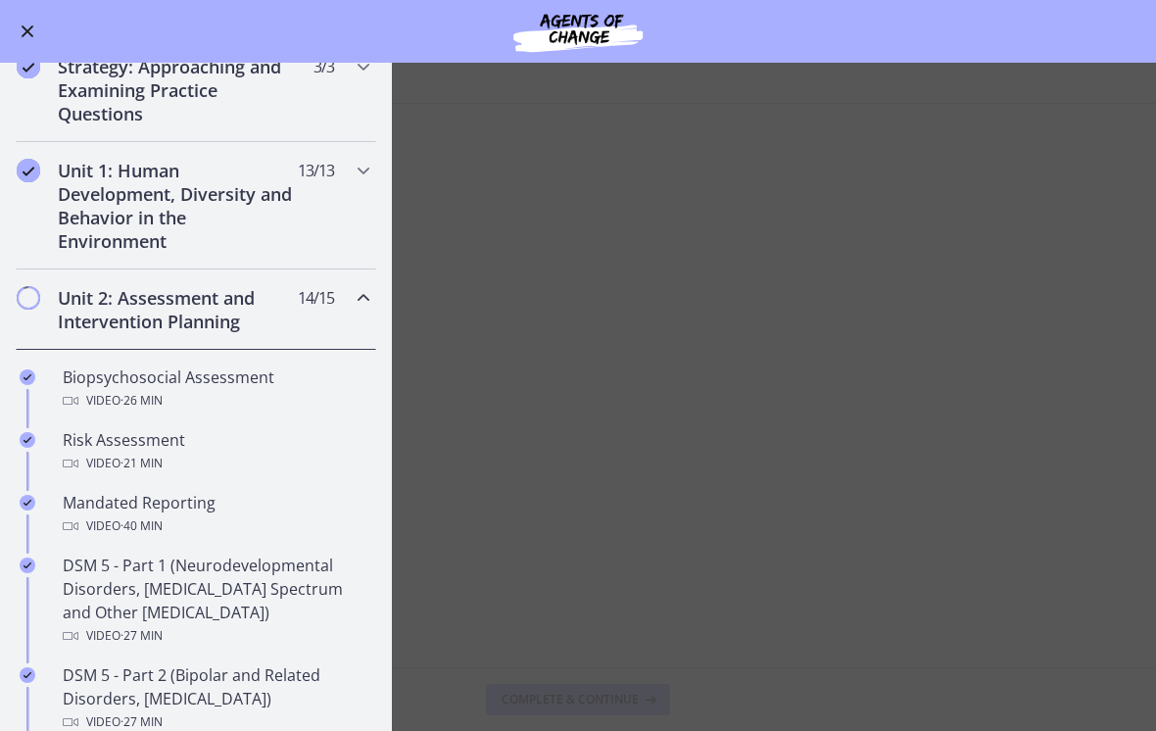
scroll to position [332, 0]
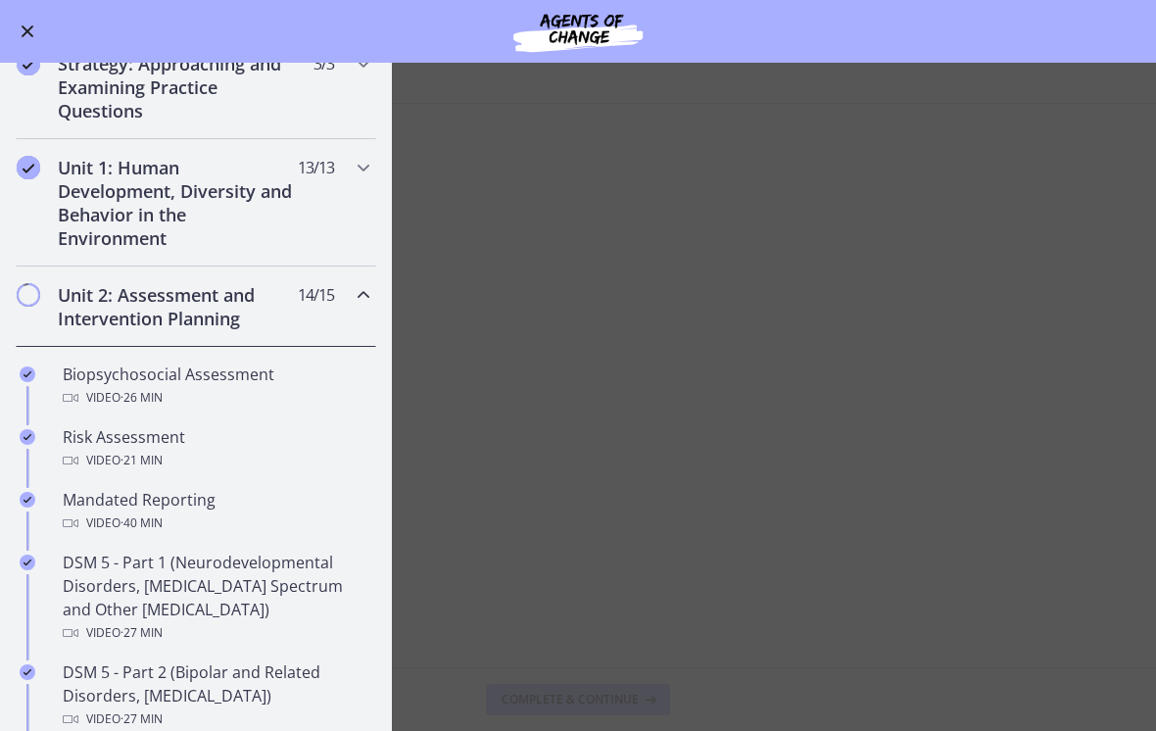
click at [360, 297] on icon "Chapters" at bounding box center [364, 295] width 24 height 24
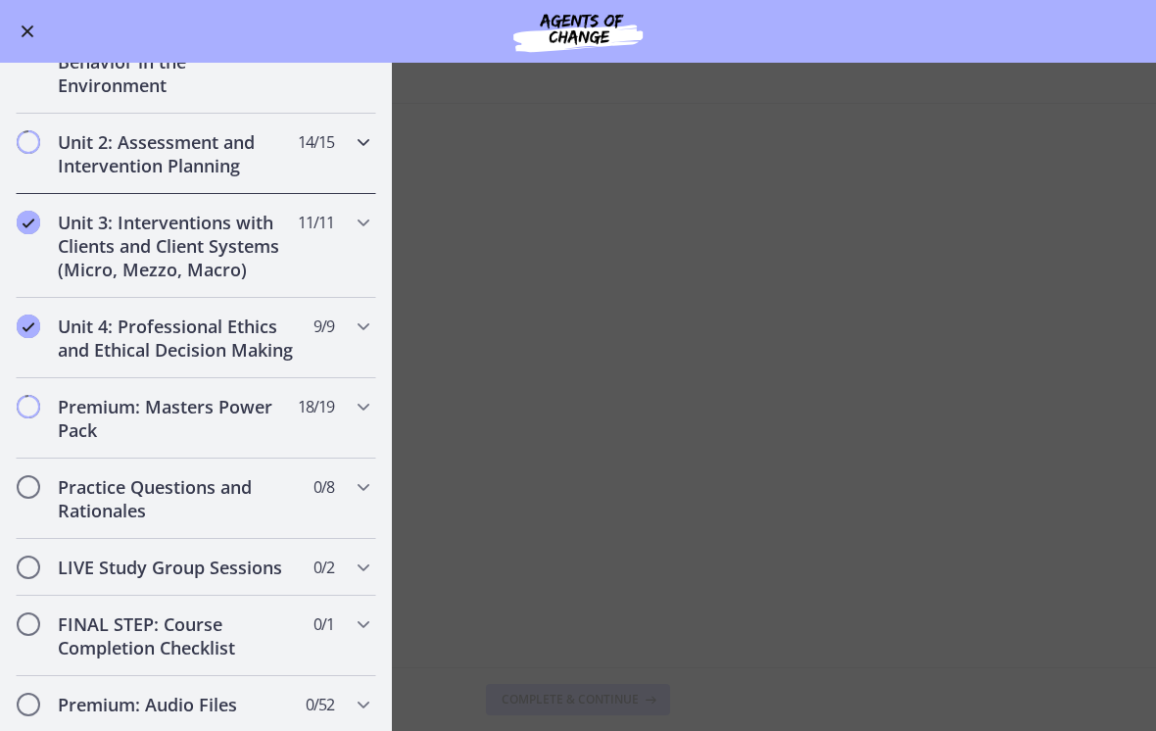
scroll to position [490, 0]
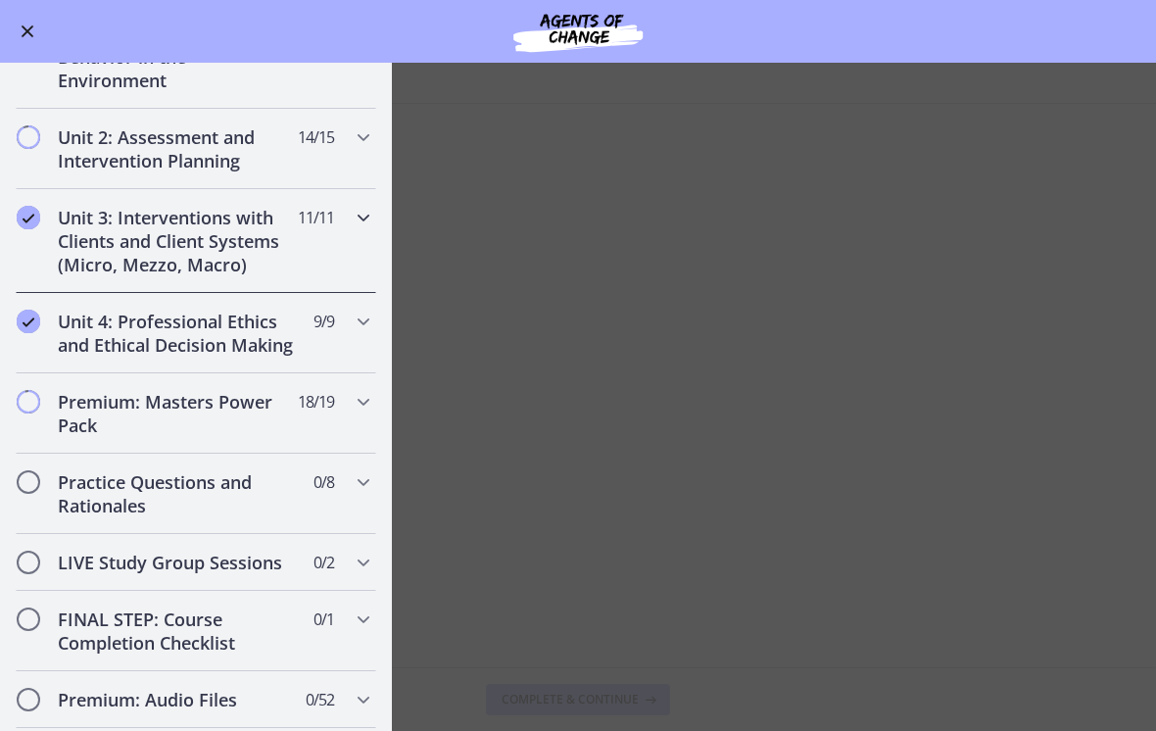
click at [355, 221] on icon "Chapters" at bounding box center [364, 218] width 24 height 24
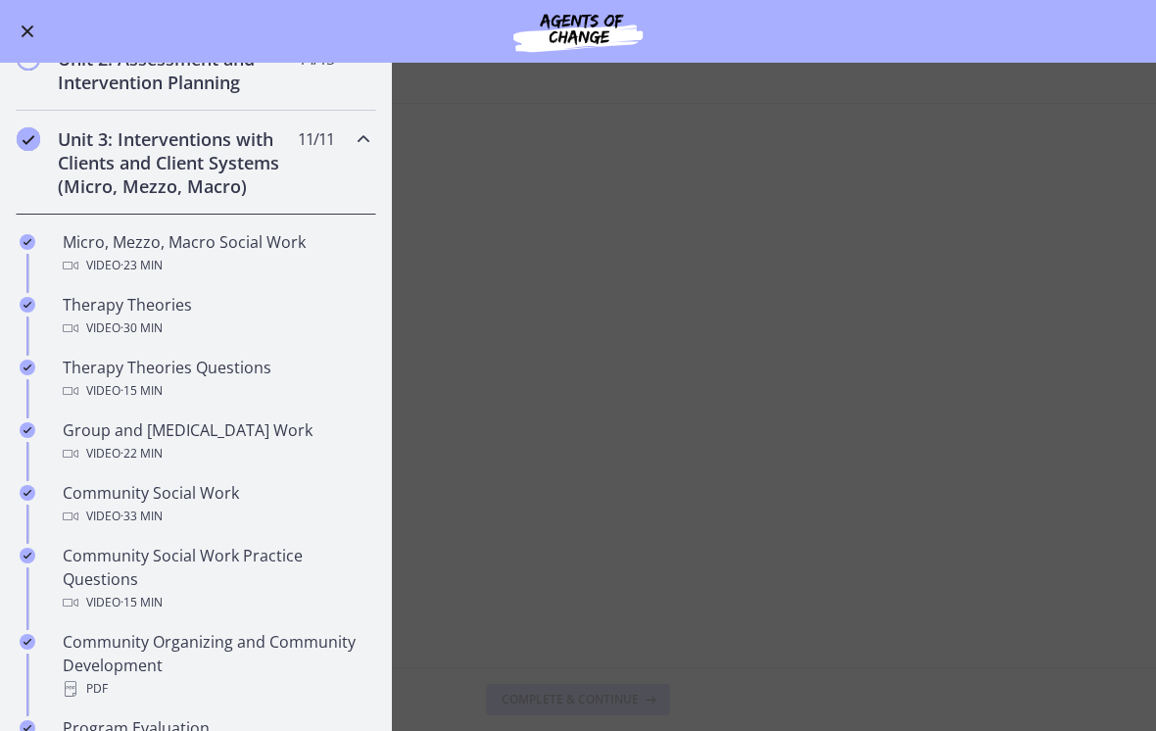
scroll to position [459, 0]
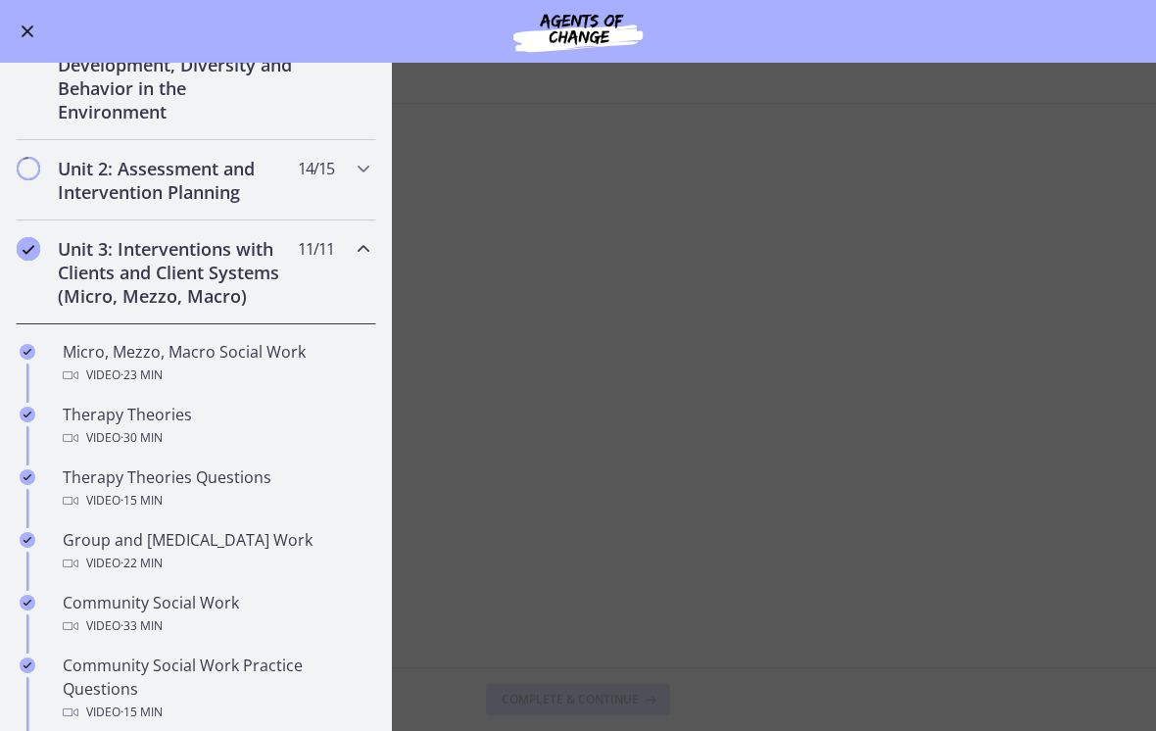
click at [353, 244] on icon "Chapters" at bounding box center [364, 249] width 24 height 24
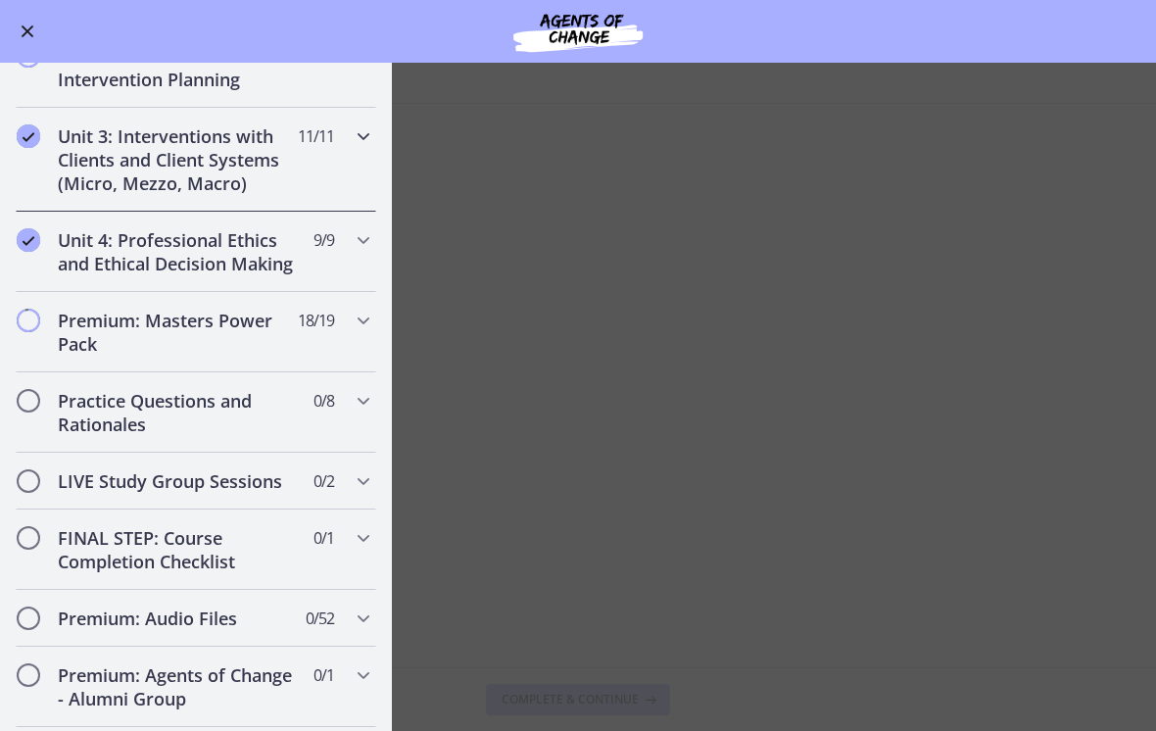
scroll to position [573, 0]
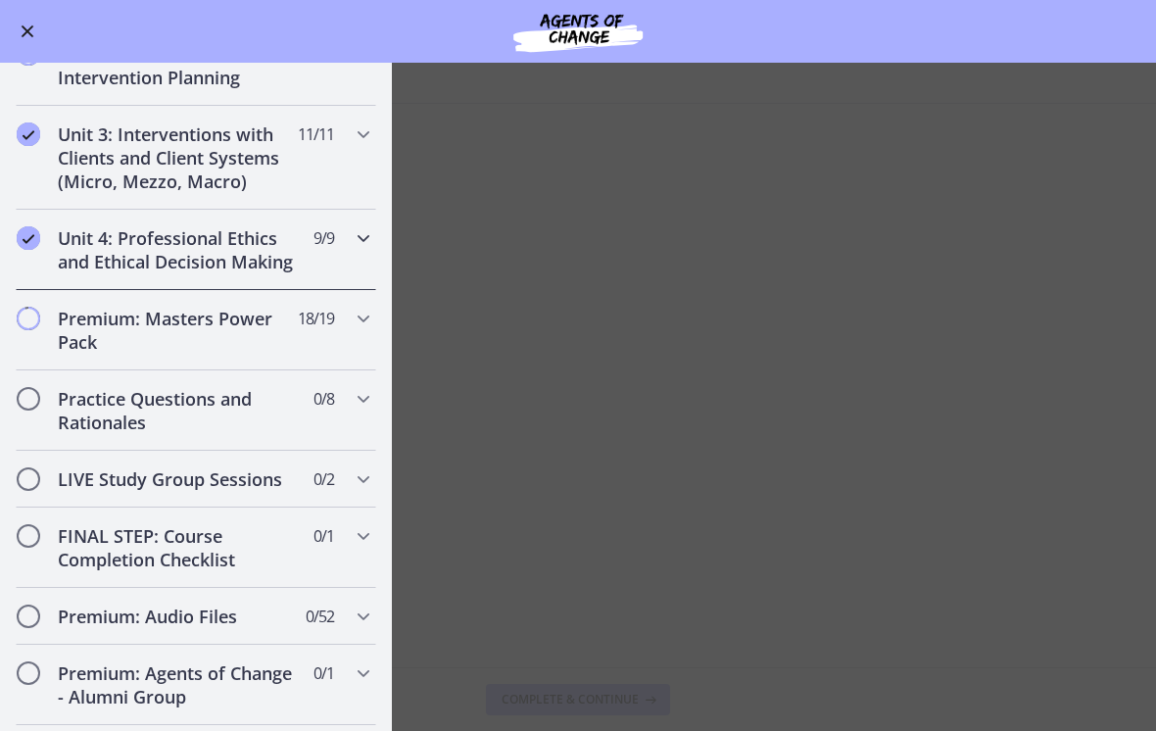
click at [369, 238] on icon "Chapters" at bounding box center [364, 238] width 24 height 24
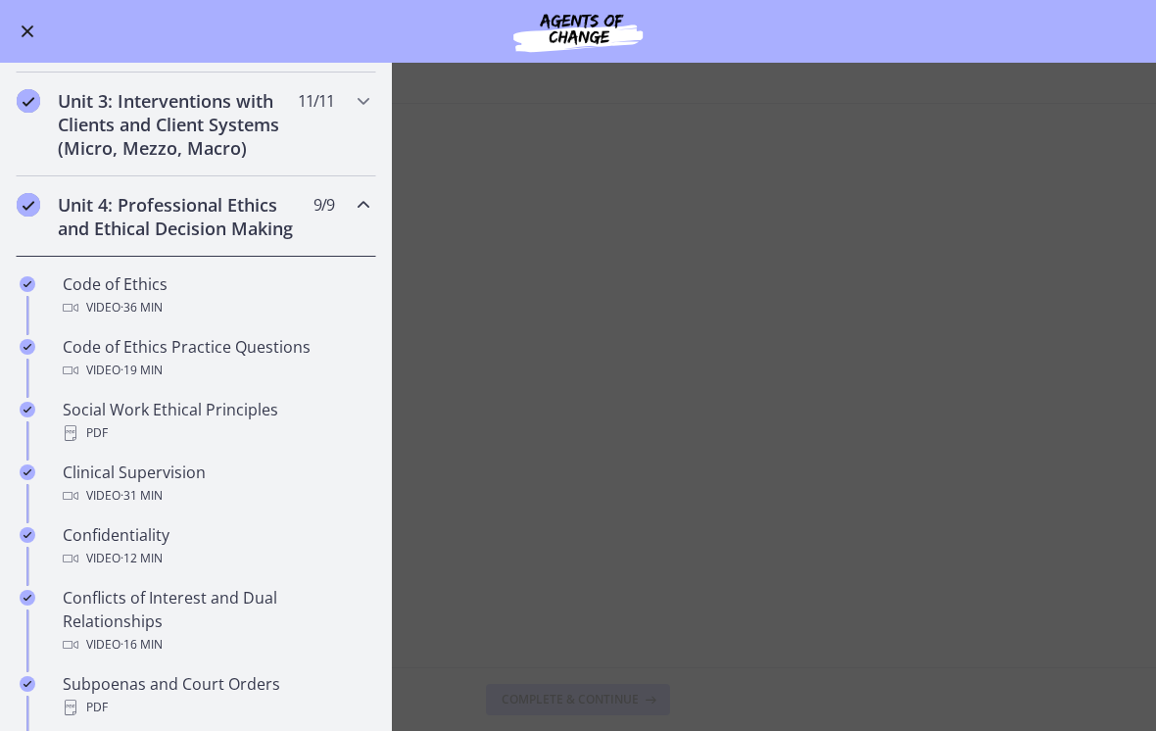
scroll to position [601, 0]
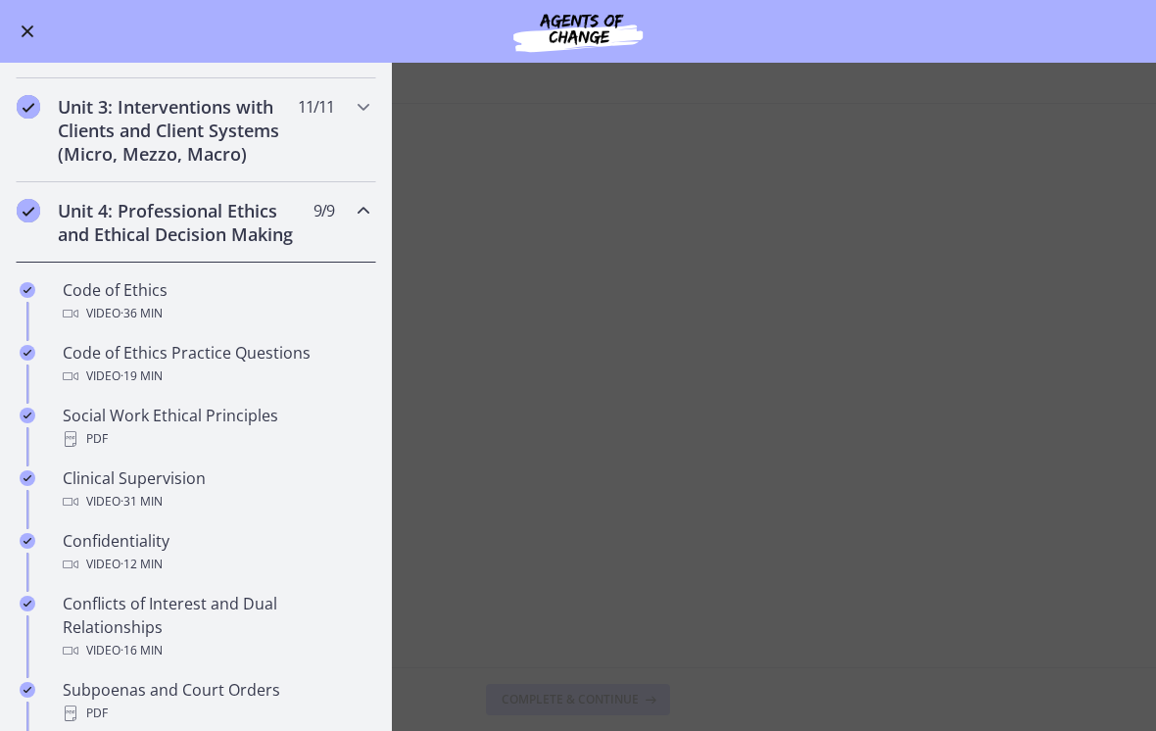
click at [360, 206] on icon "Chapters" at bounding box center [364, 211] width 24 height 24
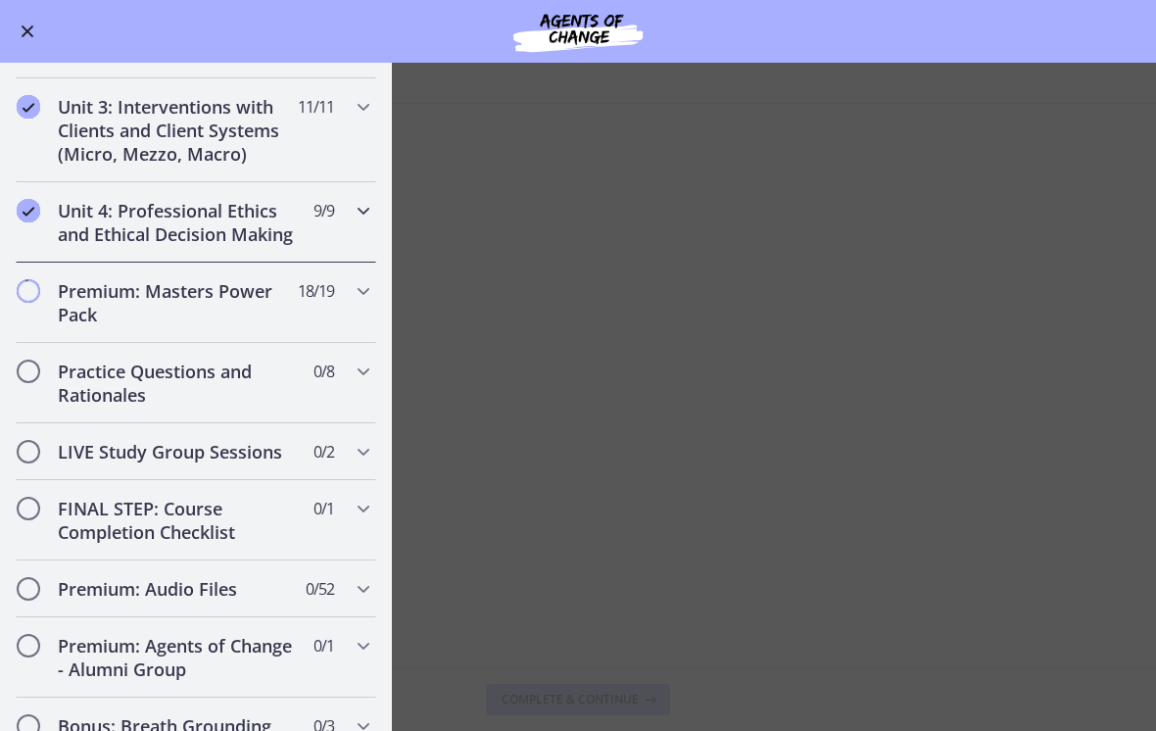
click at [358, 209] on icon "Chapters" at bounding box center [364, 211] width 24 height 24
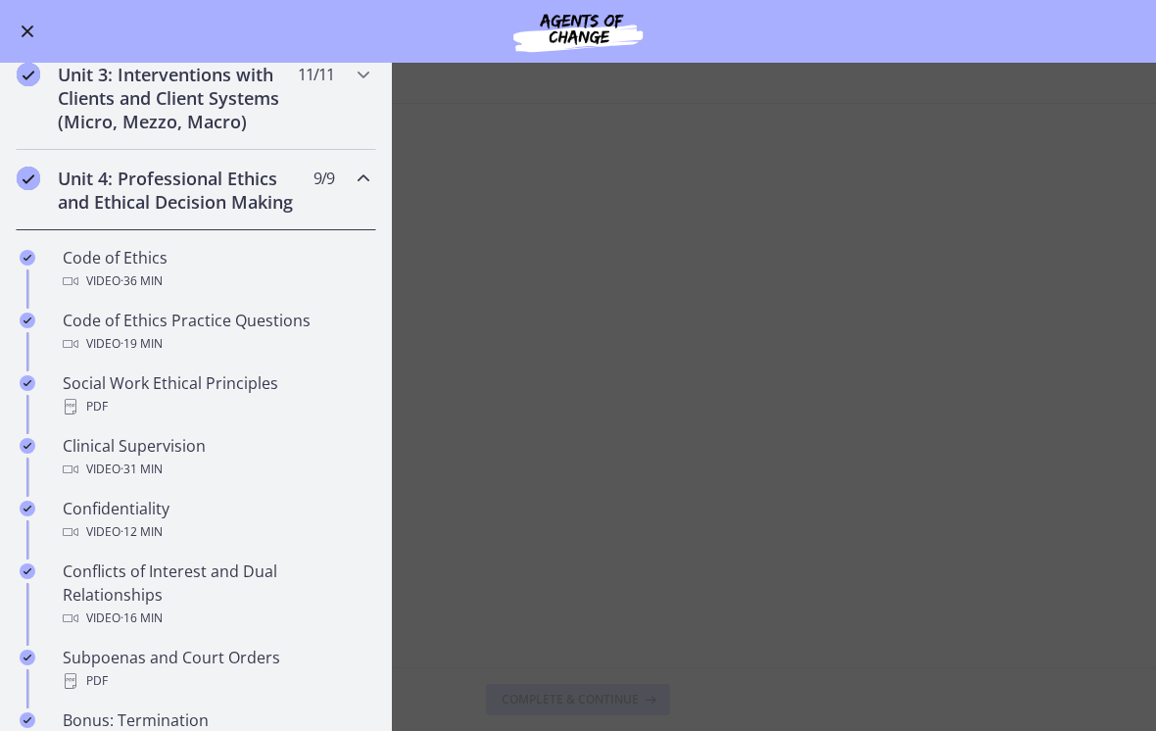
scroll to position [624, 0]
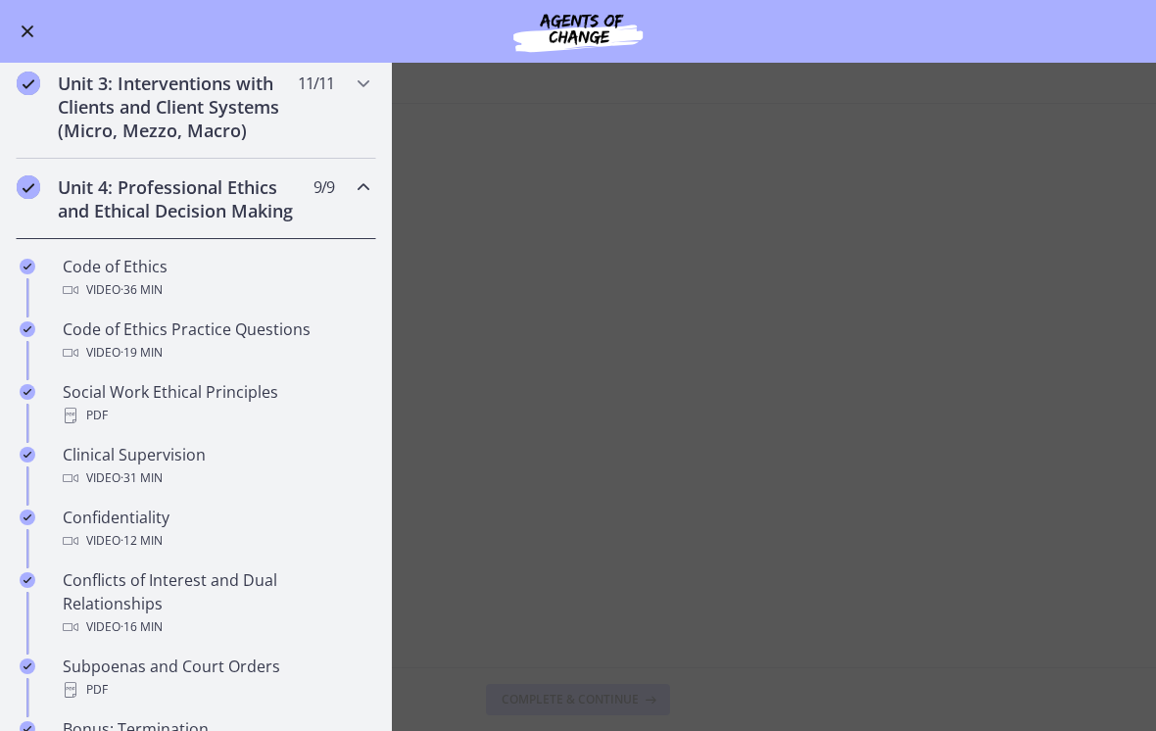
click at [370, 194] on icon "Chapters" at bounding box center [364, 187] width 24 height 24
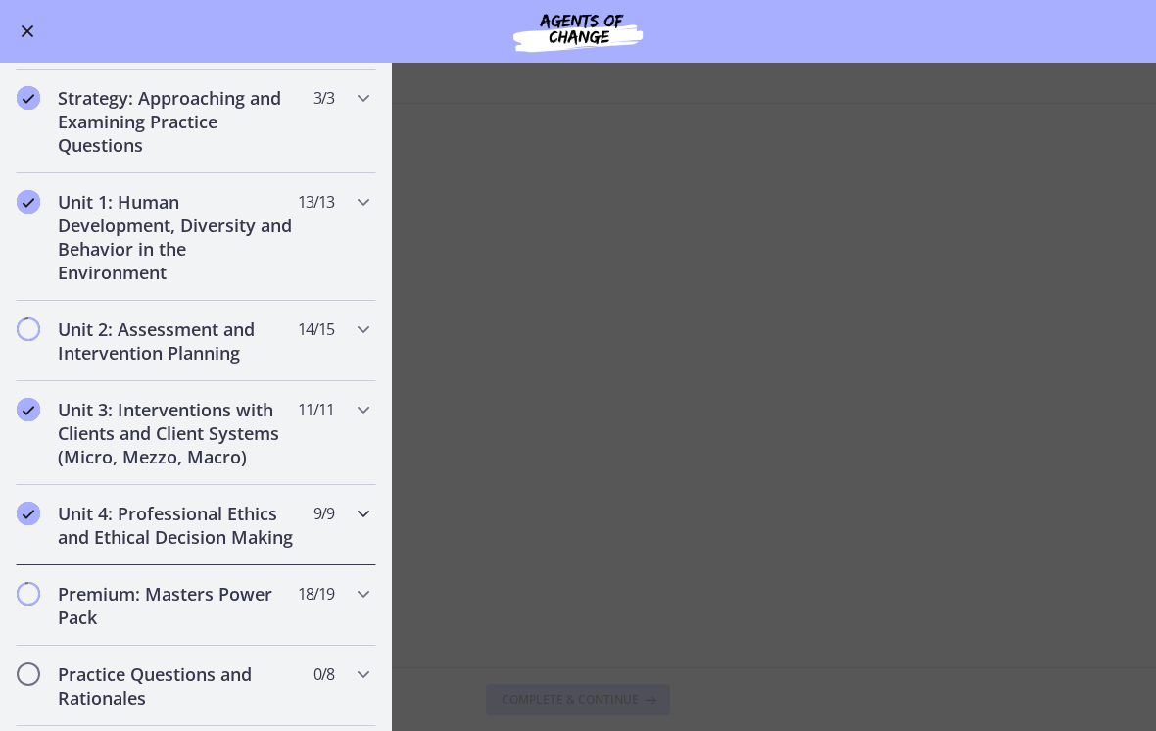
scroll to position [326, 0]
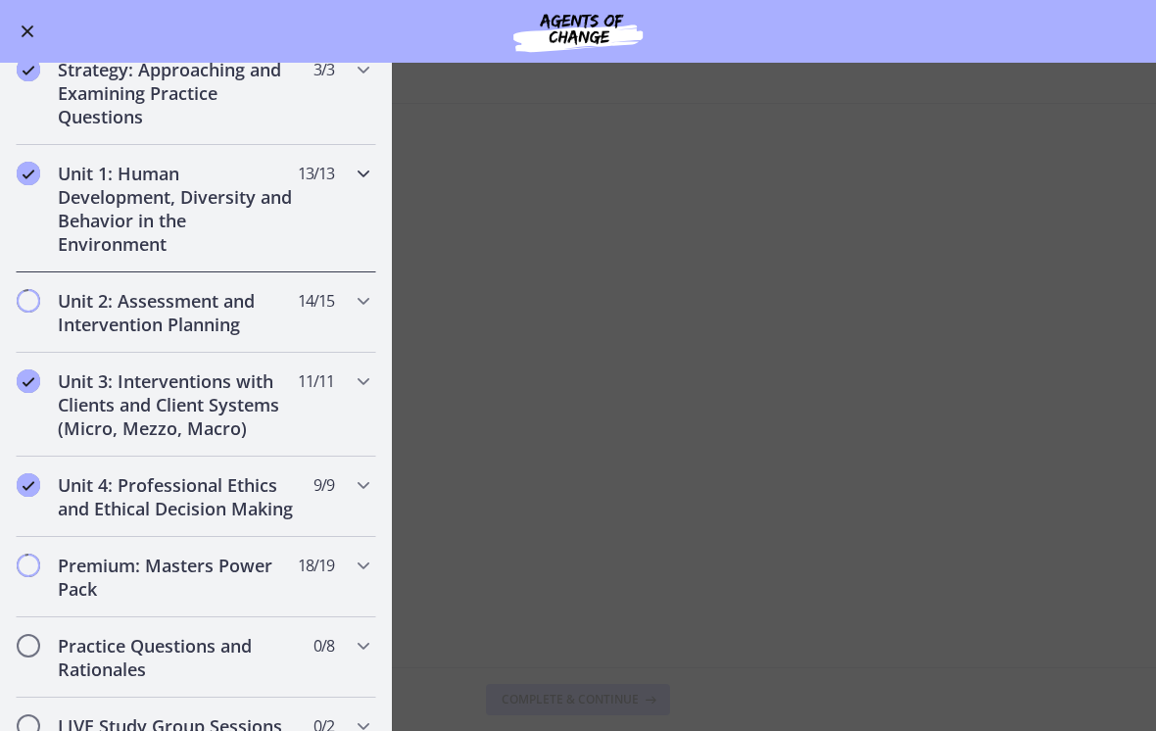
click at [353, 176] on icon "Chapters" at bounding box center [364, 174] width 24 height 24
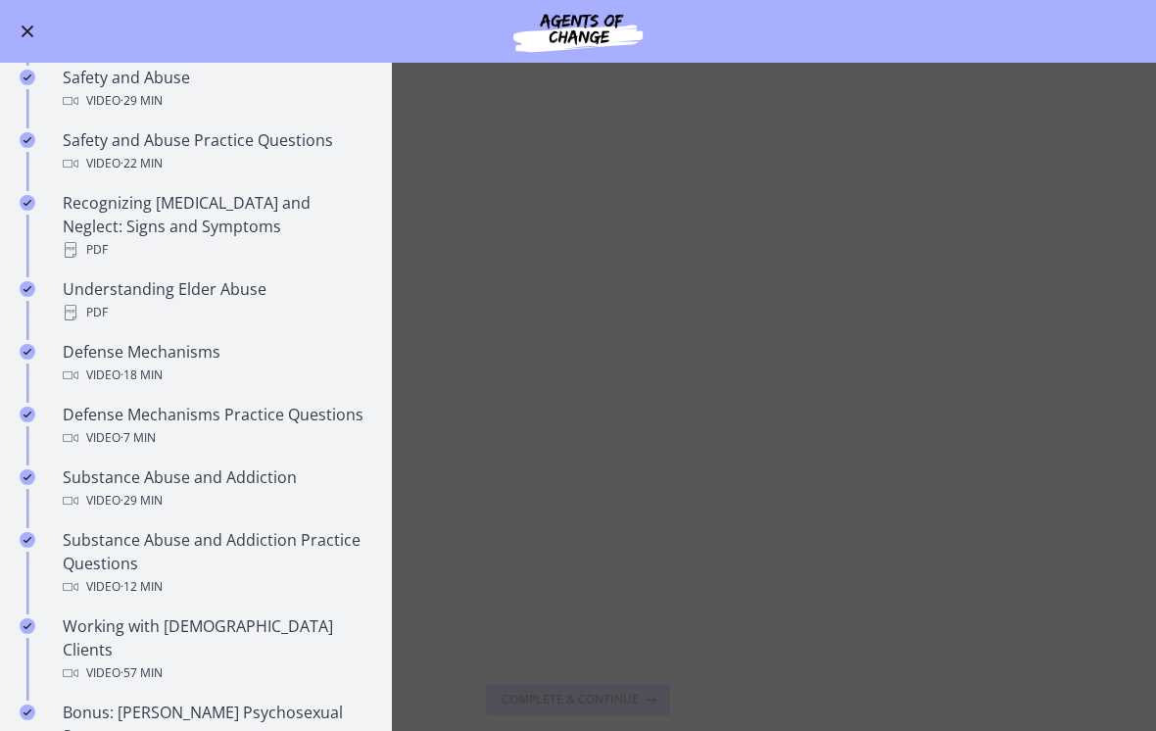
scroll to position [805, 0]
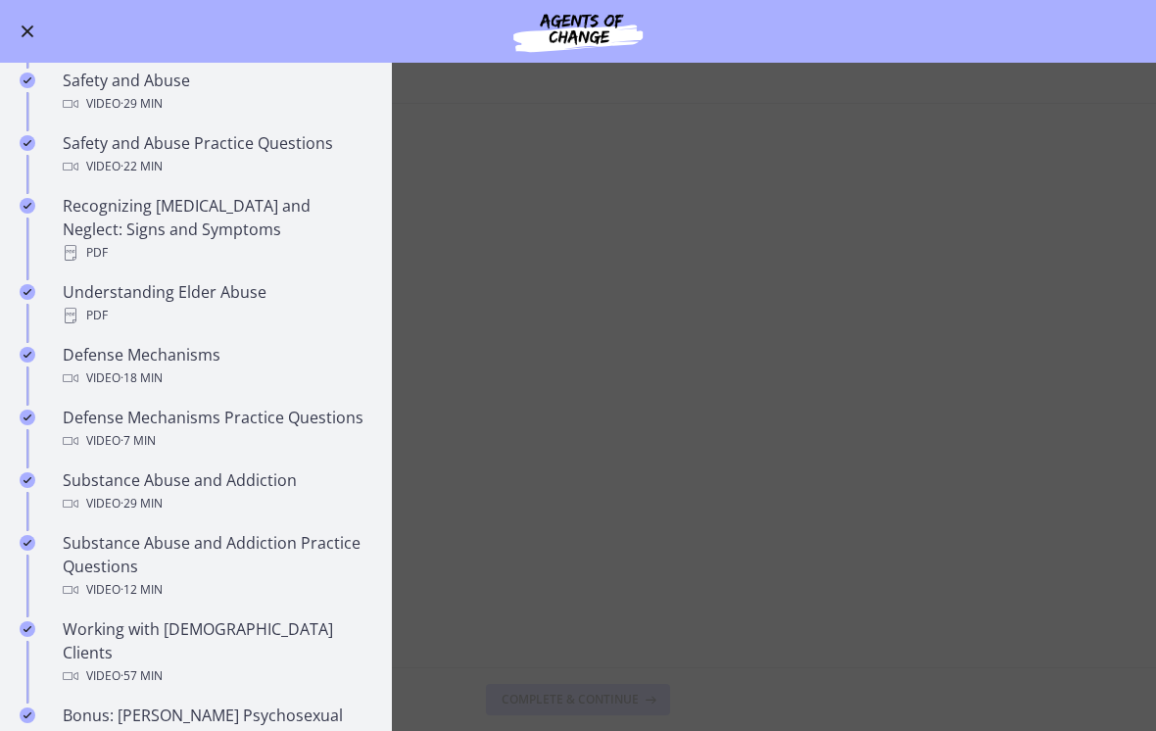
click at [572, 249] on main "Macro Vignettes - Video Enable fullscreen Complete & continue" at bounding box center [578, 397] width 1156 height 668
click at [36, 22] on button "Enable menu" at bounding box center [28, 32] width 24 height 24
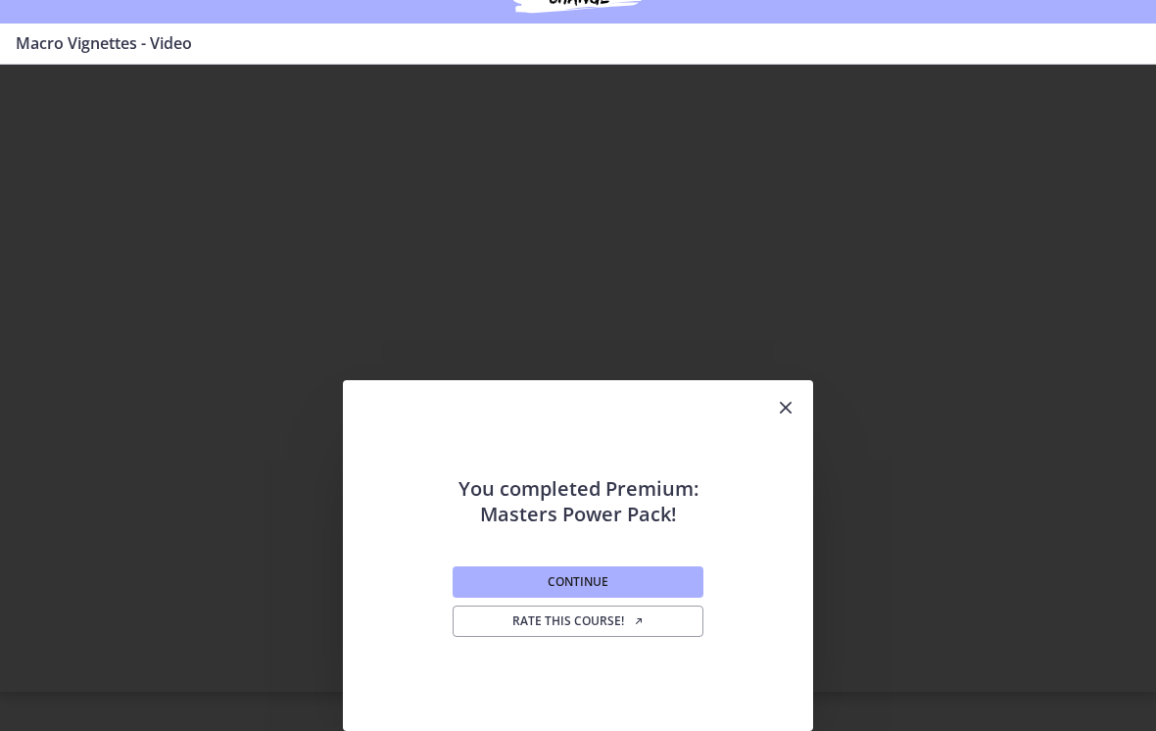
scroll to position [0, 0]
click at [671, 580] on button "Continue" at bounding box center [578, 581] width 251 height 31
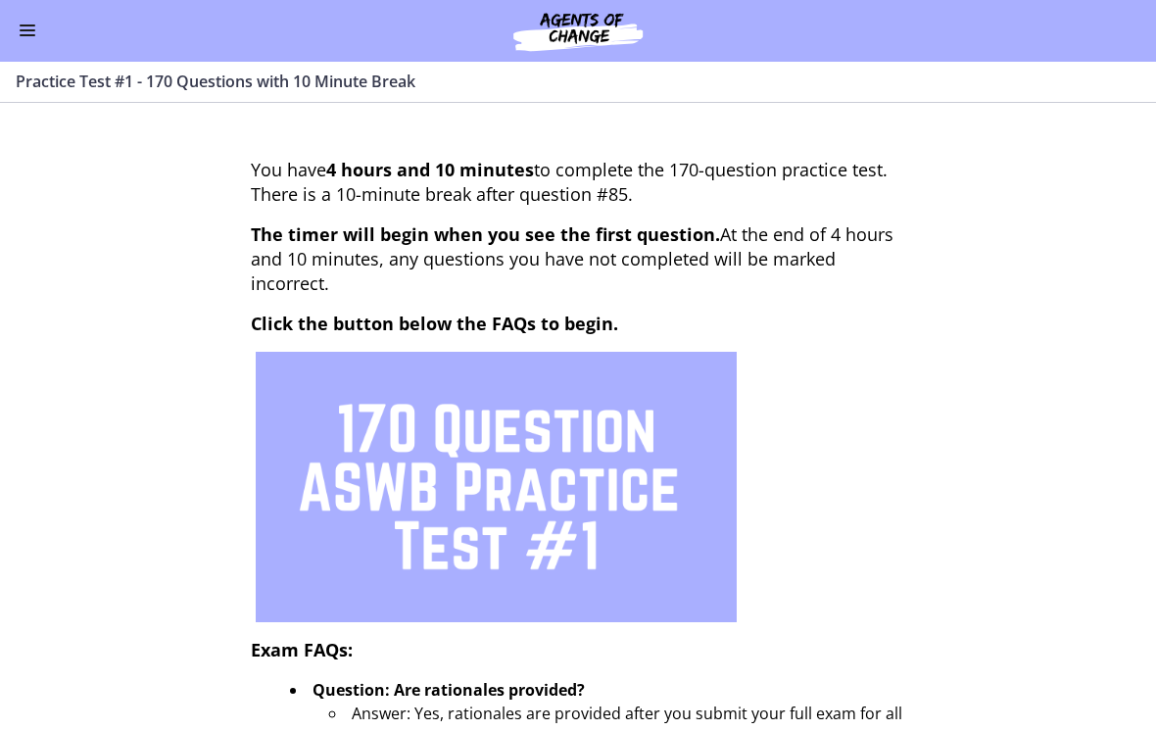
click at [25, 36] on button "Enable menu" at bounding box center [28, 32] width 24 height 24
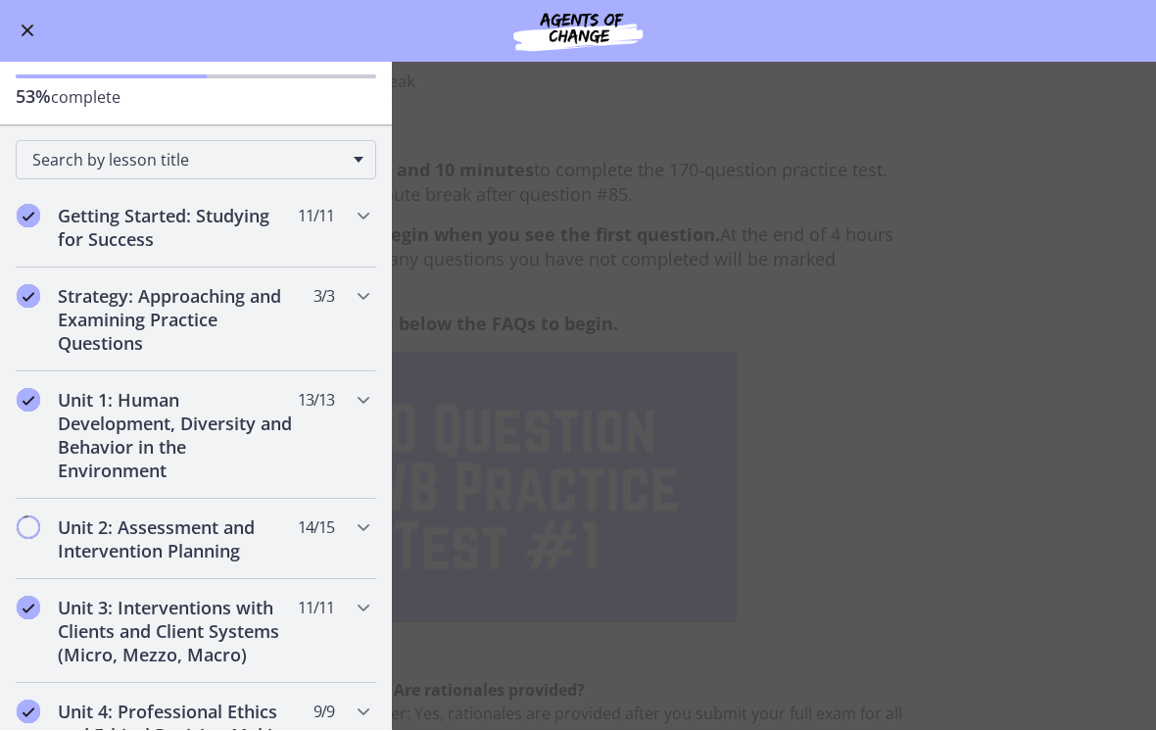
scroll to position [117, 0]
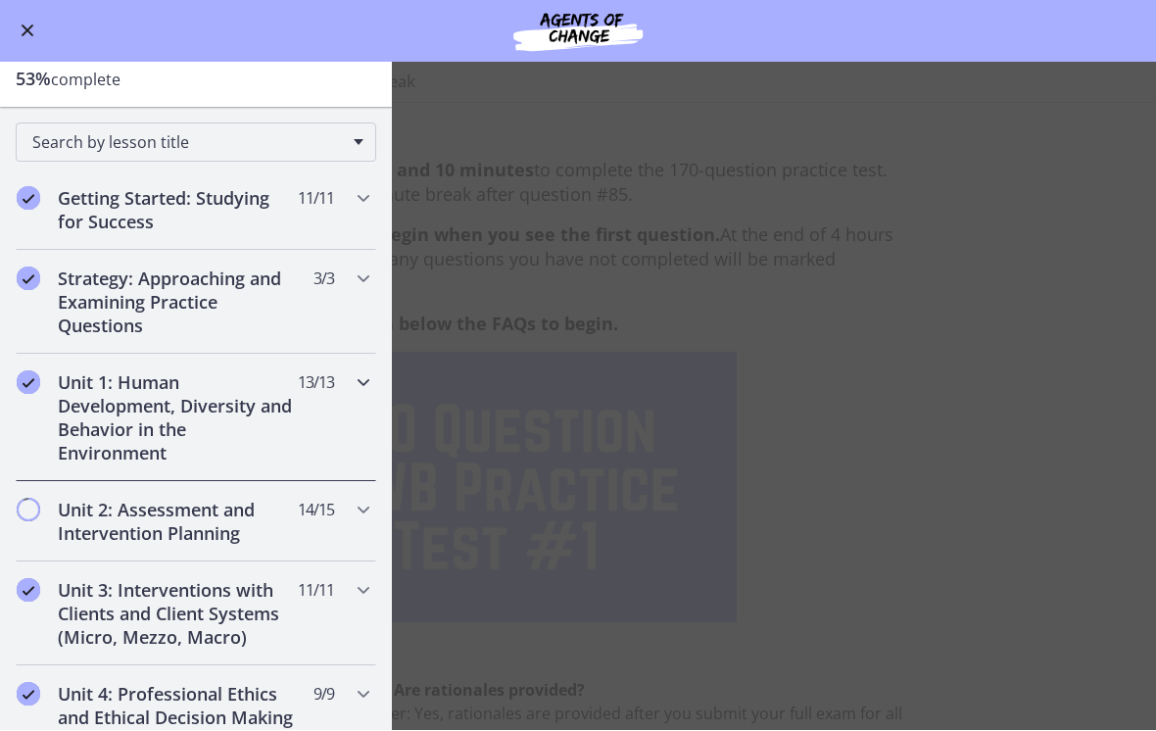
click at [363, 390] on icon "Chapters" at bounding box center [364, 383] width 24 height 24
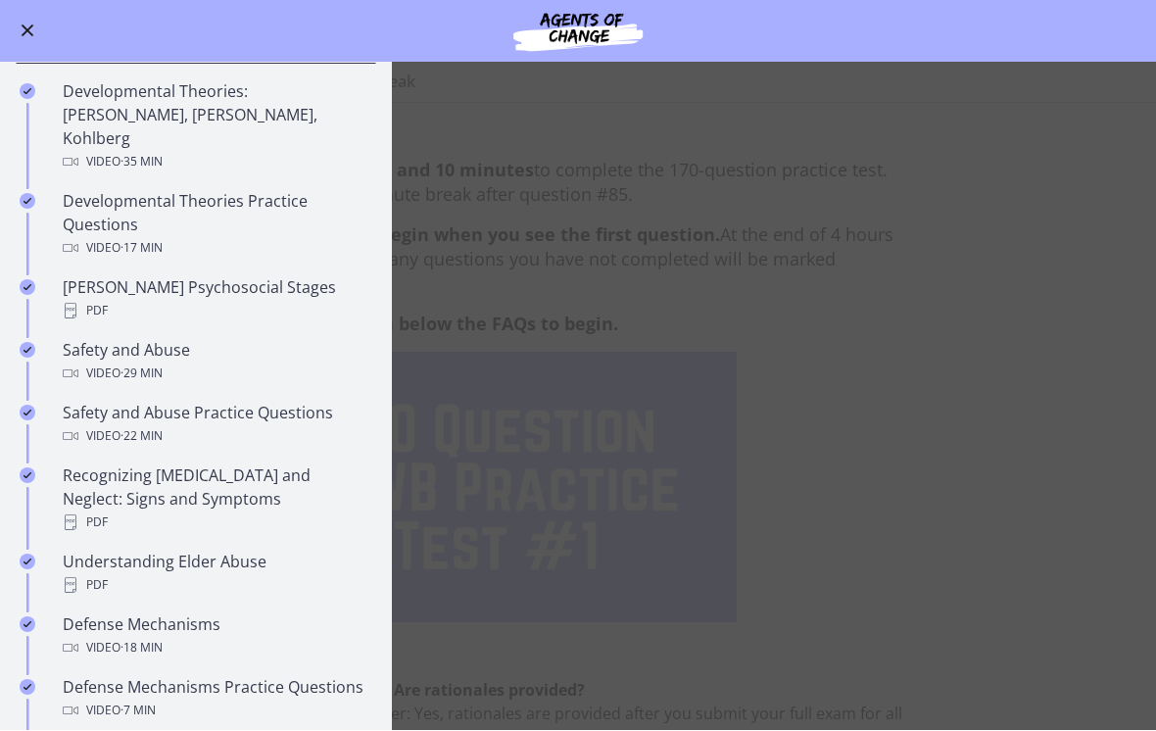
scroll to position [535, 0]
click at [258, 401] on div "Safety and Abuse Practice Questions Video · 22 min" at bounding box center [216, 424] width 306 height 47
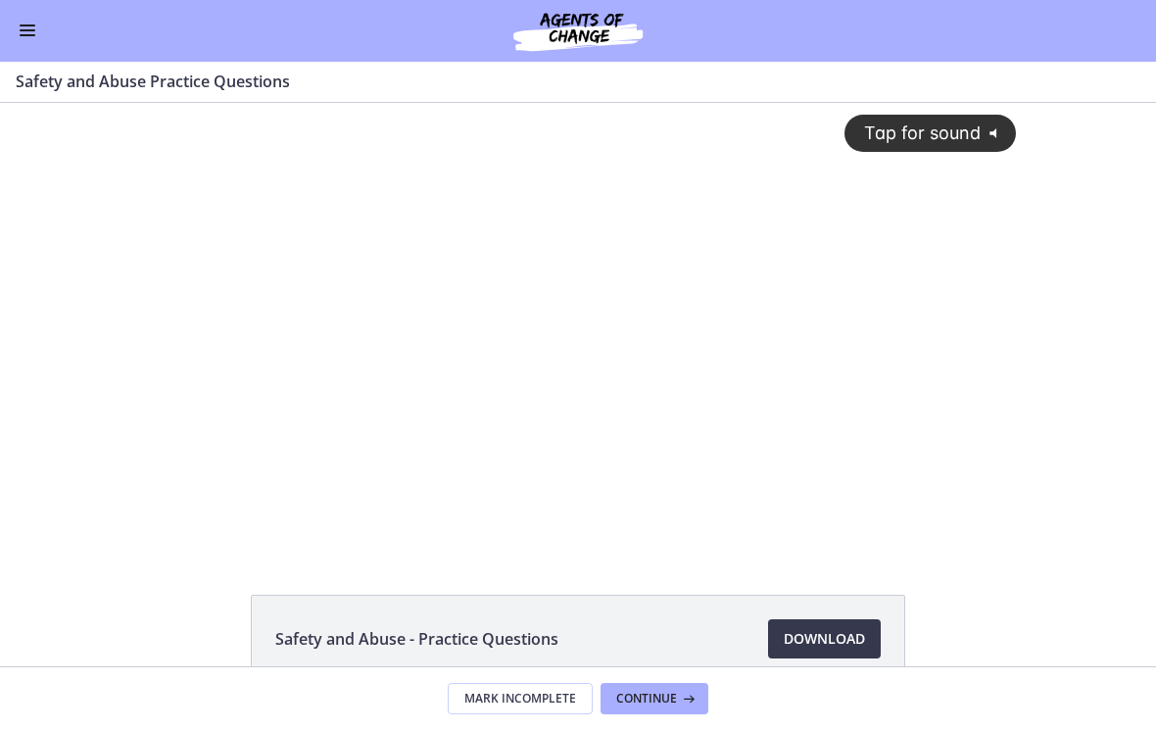
click at [6, 51] on div "Go to Dashboard" at bounding box center [578, 31] width 1156 height 63
click at [36, 26] on button "Enable menu" at bounding box center [28, 32] width 24 height 24
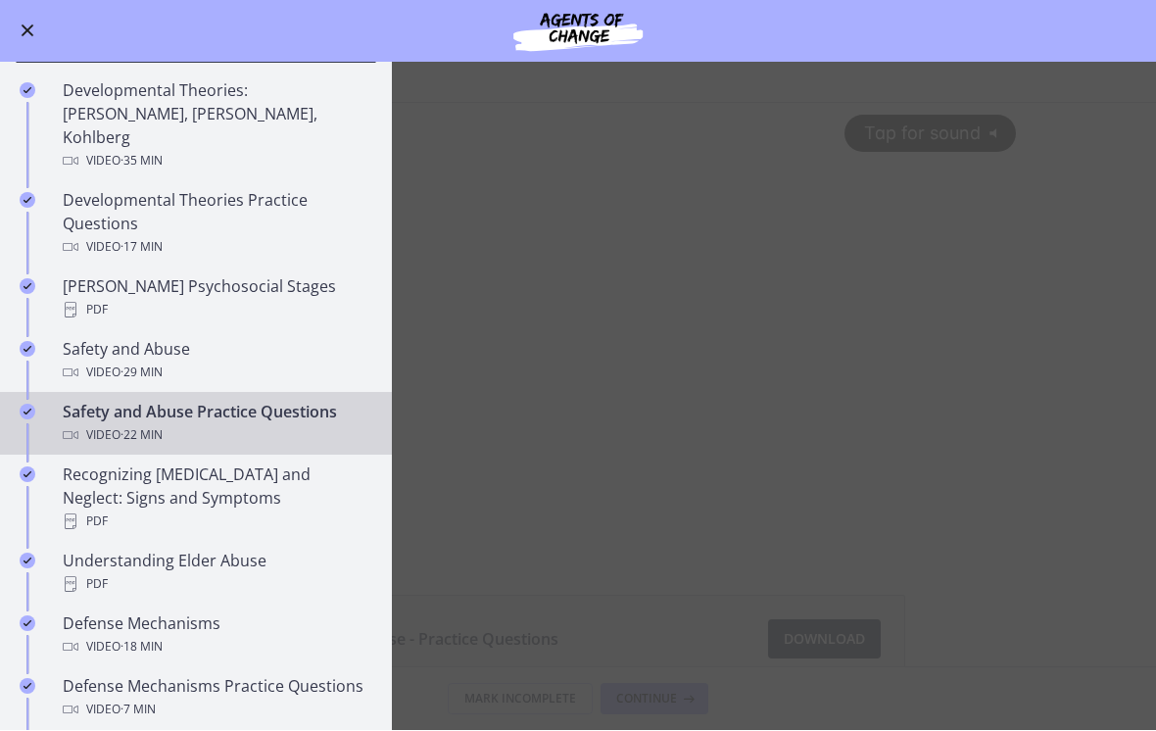
click at [255, 472] on div "Recognizing Child Abuse and Neglect: Signs and Symptoms PDF" at bounding box center [216, 499] width 306 height 71
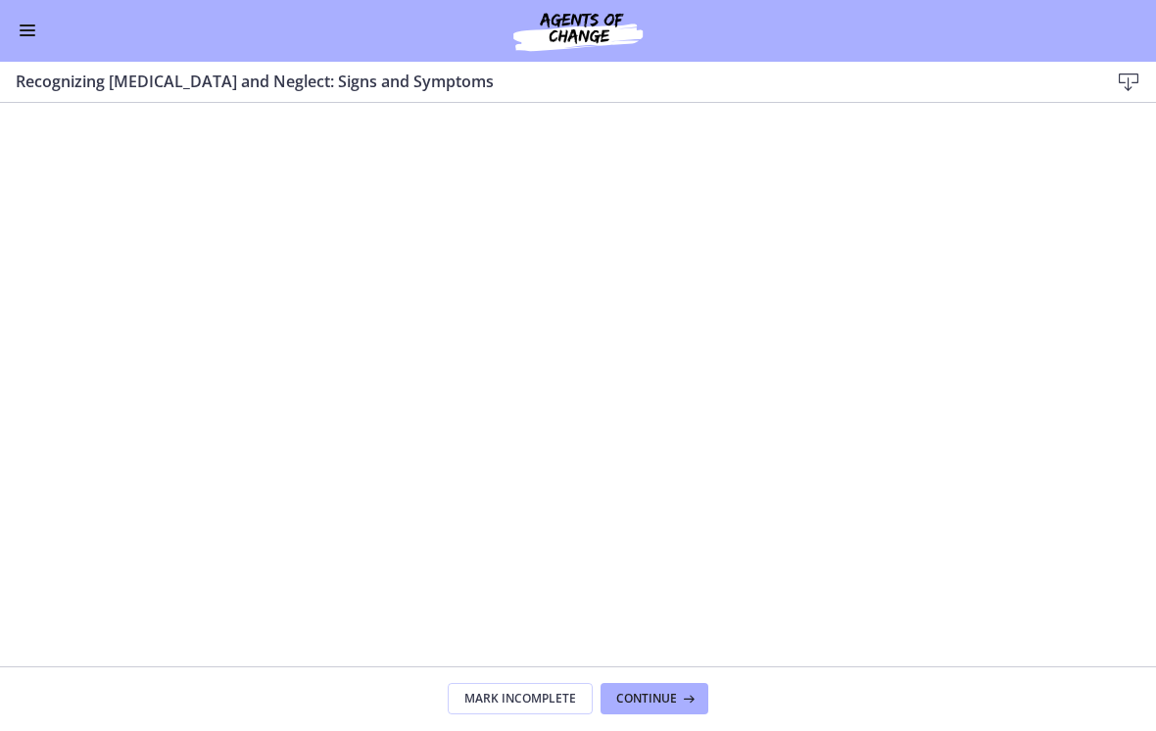
click at [40, 53] on div "Go to Dashboard" at bounding box center [578, 31] width 1156 height 63
click at [32, 33] on button "Enable menu" at bounding box center [28, 32] width 24 height 24
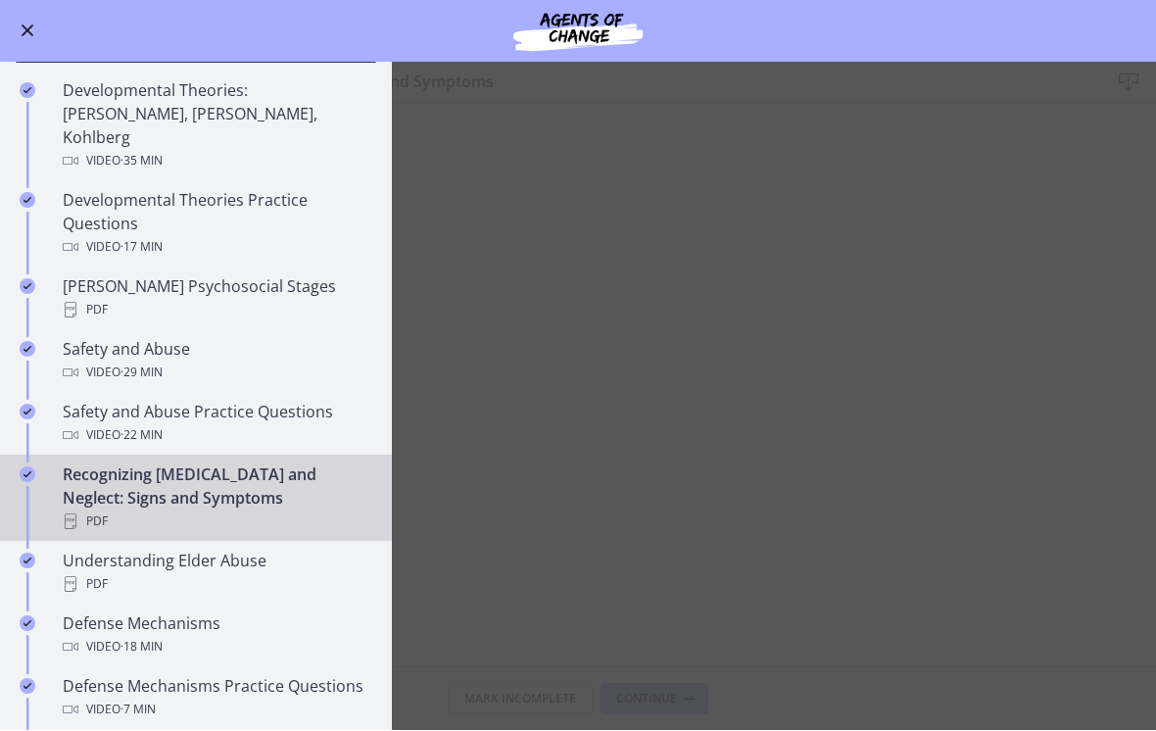
click at [323, 479] on div "Recognizing Child Abuse and Neglect: Signs and Symptoms PDF" at bounding box center [216, 499] width 306 height 71
